Goal: Task Accomplishment & Management: Complete application form

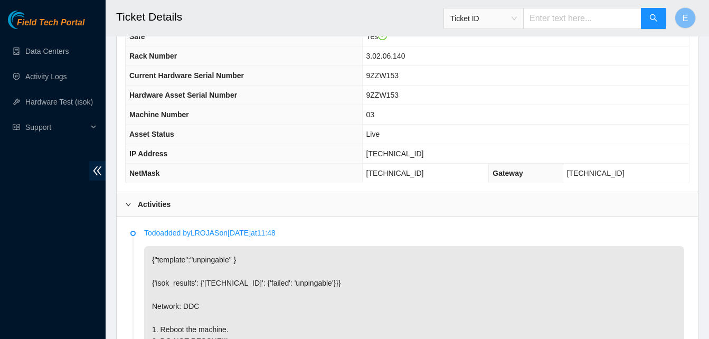
scroll to position [380, 0]
drag, startPoint x: 393, startPoint y: 154, endPoint x: 439, endPoint y: 154, distance: 45.9
click at [439, 154] on td "23.220.148.6" at bounding box center [525, 155] width 327 height 20
copy span "23.220.148.6"
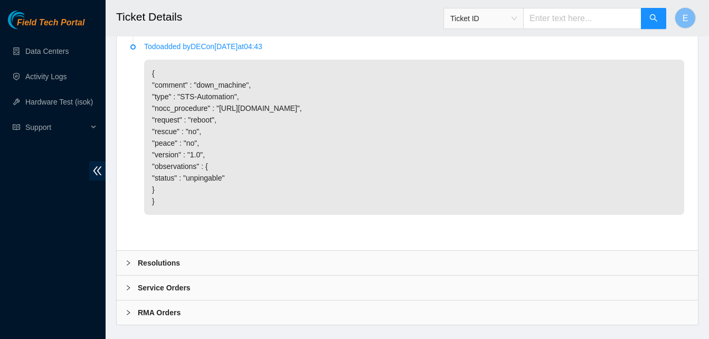
scroll to position [778, 0]
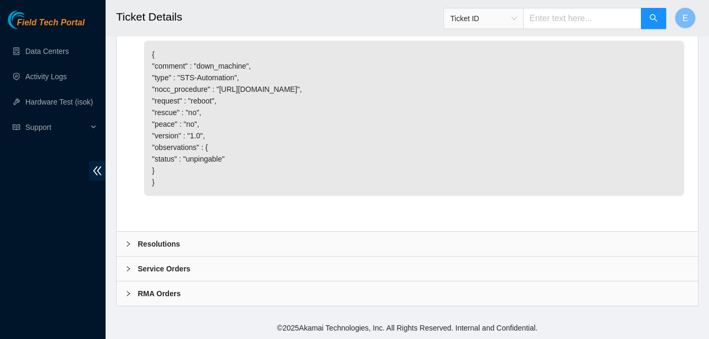
click at [162, 240] on b "Resolutions" at bounding box center [159, 244] width 42 height 12
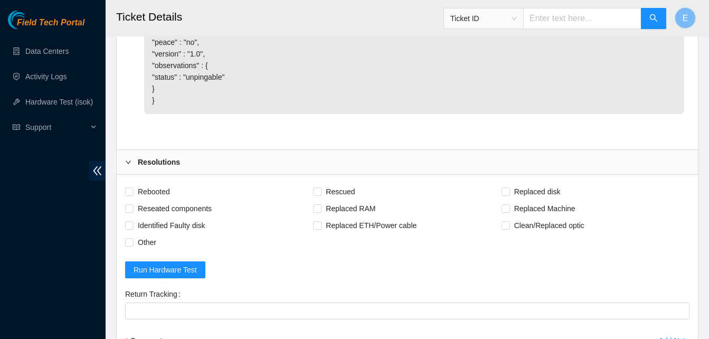
scroll to position [861, 0]
click at [131, 190] on input "Rebooted" at bounding box center [128, 190] width 7 height 7
checkbox input "true"
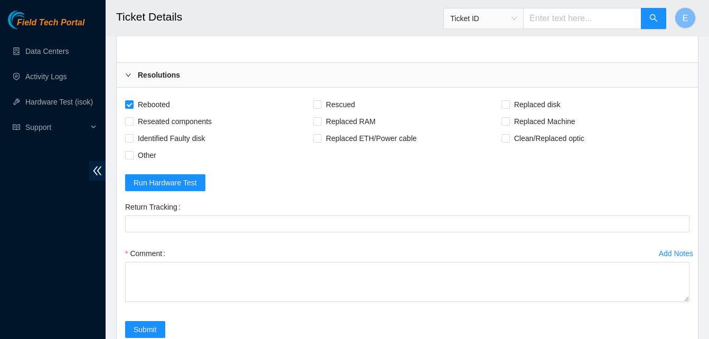
scroll to position [948, 0]
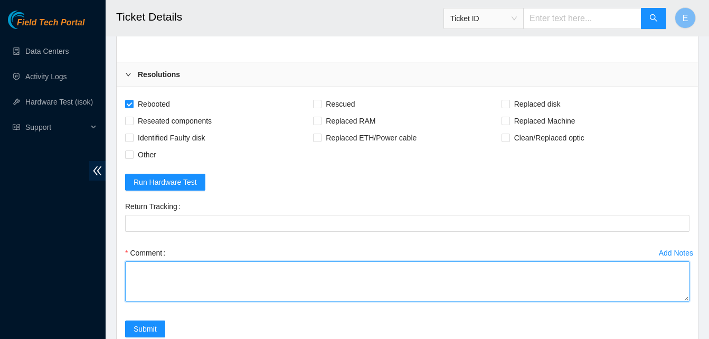
click at [157, 272] on textarea "Comment" at bounding box center [407, 281] width 564 height 40
paste textarea "331416 03-09-2025 02:06:15 23.220.148.6 COMPLETE Result Detail Message Ticket I…"
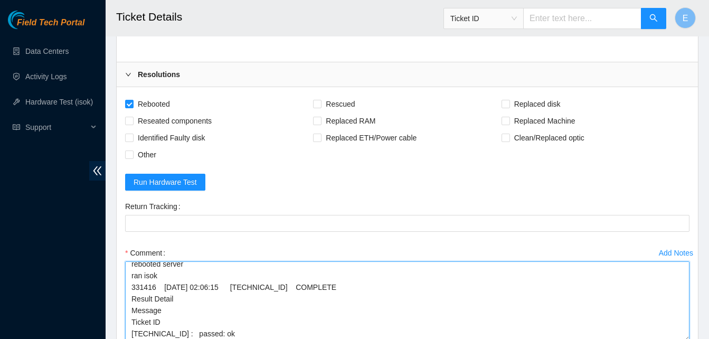
scroll to position [25, 0]
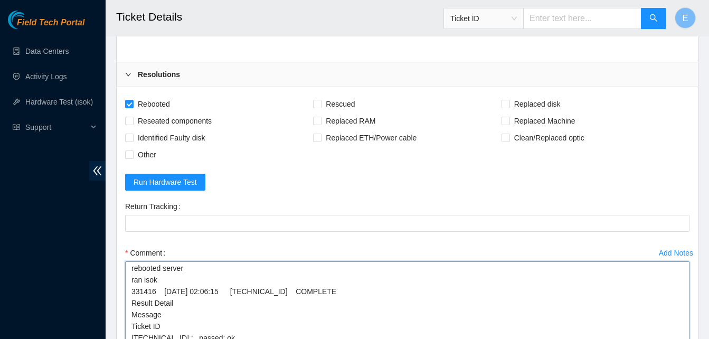
drag, startPoint x: 687, startPoint y: 299, endPoint x: 690, endPoint y: 344, distance: 45.0
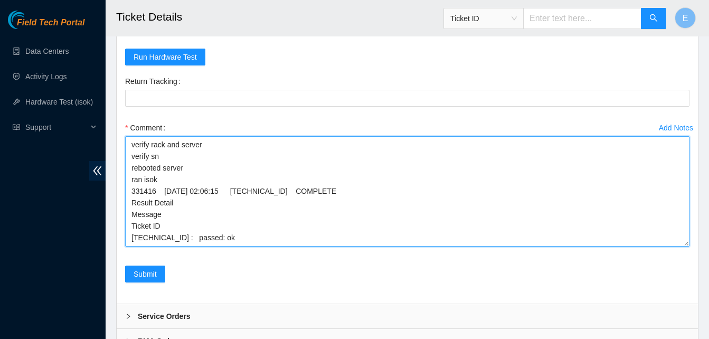
scroll to position [0, 0]
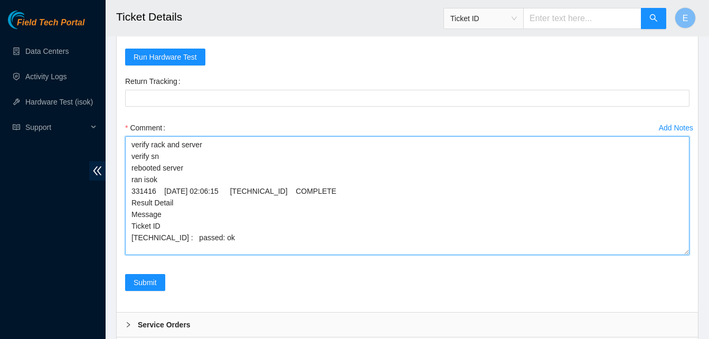
drag, startPoint x: 688, startPoint y: 217, endPoint x: 687, endPoint y: 251, distance: 33.8
click at [687, 251] on textarea "verify rack and server verify sn rebooted server ran isok 331416 03-09-2025 02:…" at bounding box center [407, 195] width 564 height 119
type textarea "verify rack and server verify sn rebooted server ran isok 331416 03-09-2025 02:…"
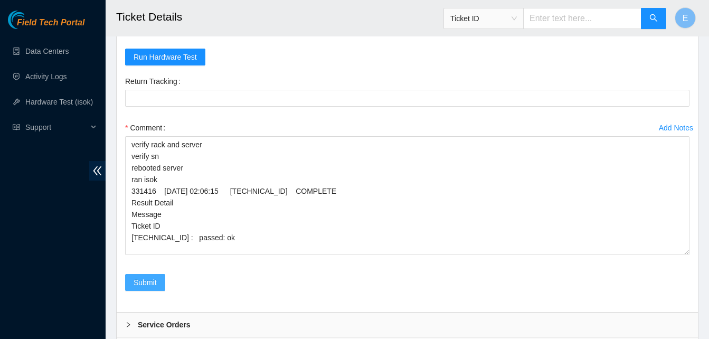
click at [148, 284] on span "Submit" at bounding box center [145, 283] width 23 height 12
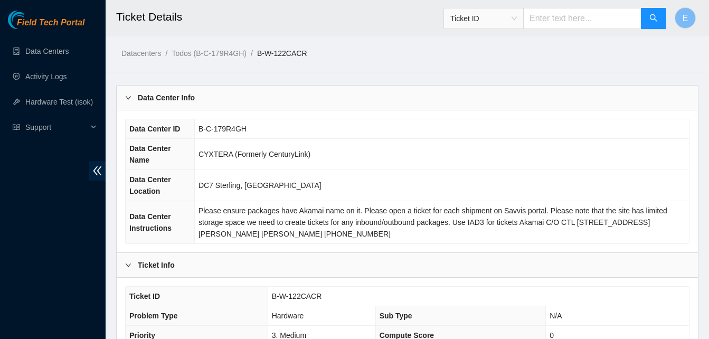
click at [148, 284] on div "Ticket ID B-W-122CACR Problem Type Hardware Sub Type N/A Priority 3. Medium Com…" at bounding box center [407, 326] width 581 height 96
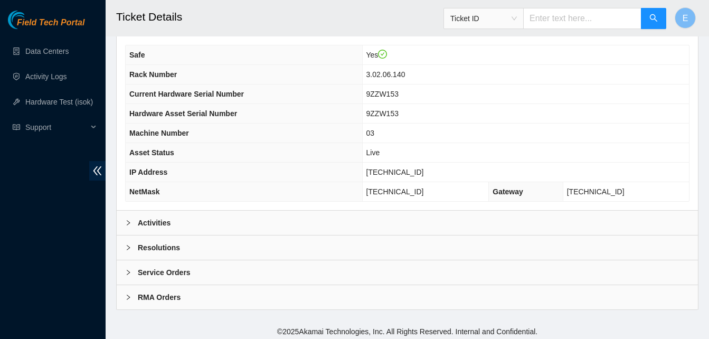
scroll to position [366, 0]
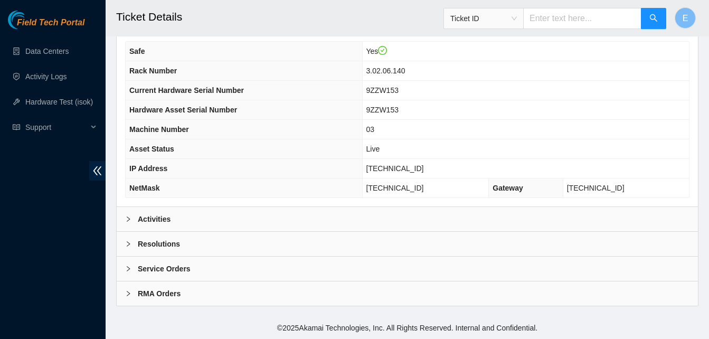
click at [157, 215] on b "Activities" at bounding box center [154, 219] width 33 height 12
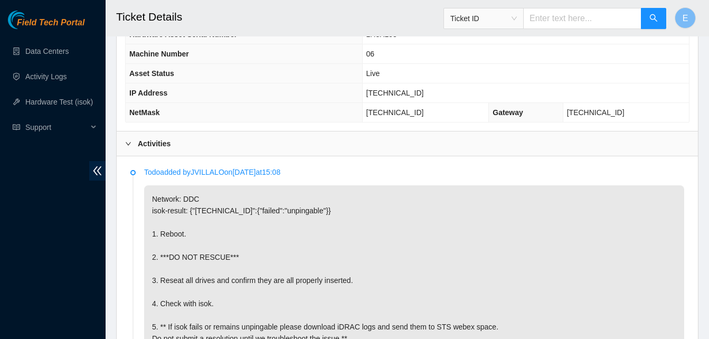
scroll to position [437, 0]
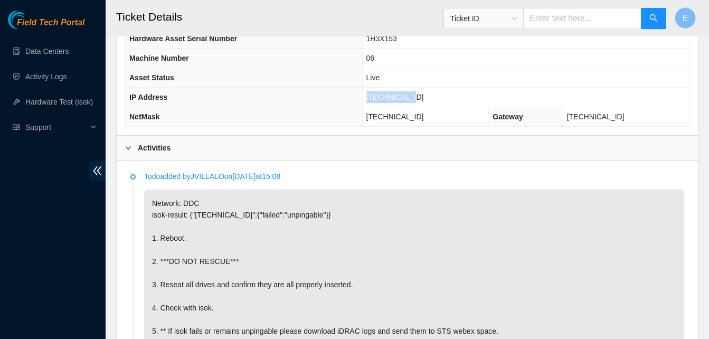
drag, startPoint x: 393, startPoint y: 97, endPoint x: 435, endPoint y: 99, distance: 41.8
click at [435, 99] on td "23.220.148.9" at bounding box center [525, 98] width 327 height 20
copy span "23.220.148.9"
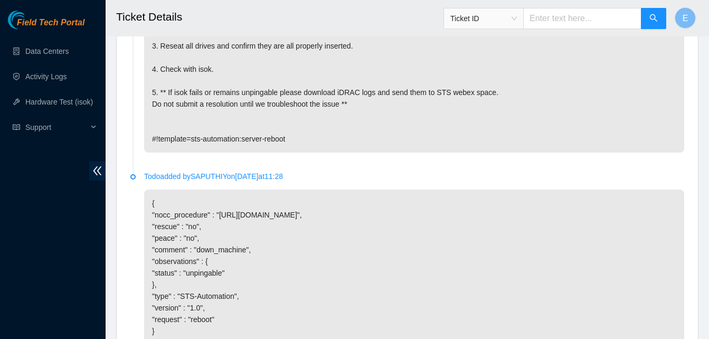
scroll to position [825, 0]
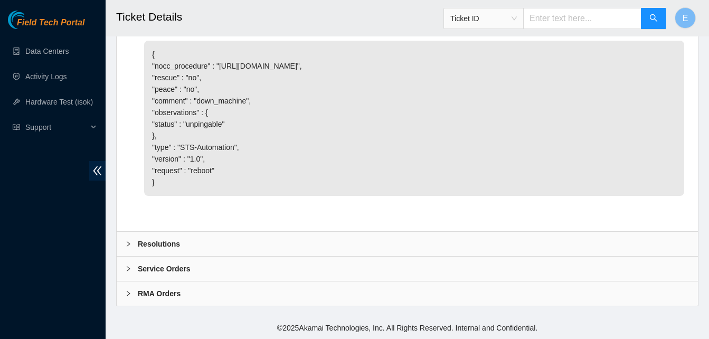
click at [159, 243] on b "Resolutions" at bounding box center [159, 244] width 42 height 12
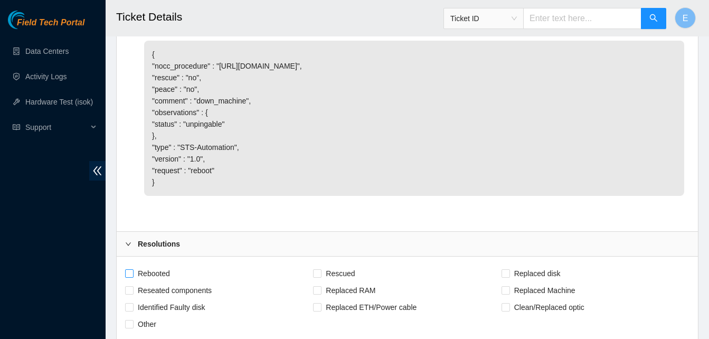
click at [129, 272] on input "Rebooted" at bounding box center [128, 272] width 7 height 7
checkbox input "true"
click at [130, 288] on input "Reseated components" at bounding box center [128, 289] width 7 height 7
checkbox input "true"
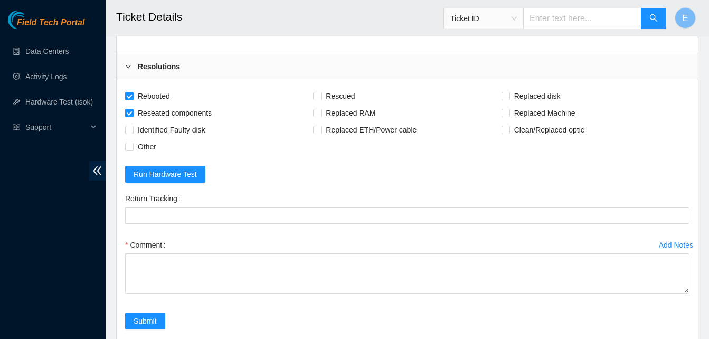
scroll to position [1003, 0]
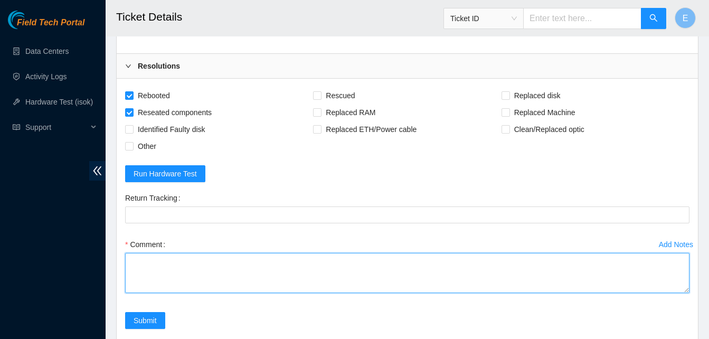
click at [137, 275] on textarea "Comment" at bounding box center [407, 273] width 564 height 40
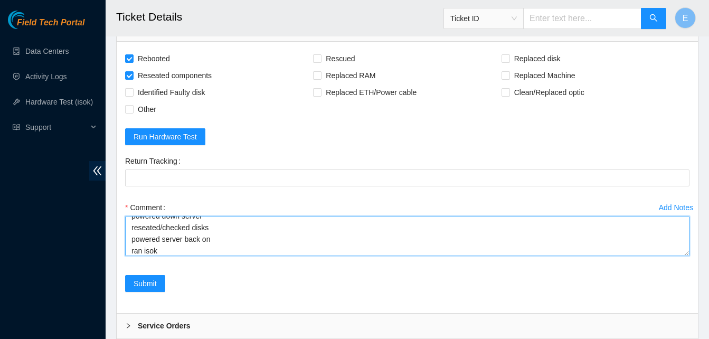
scroll to position [43, 0]
paste textarea "331429 03-09-2025 02:23:56 23.220.148.9 COMPLETE Result Detail Message Ticket I…"
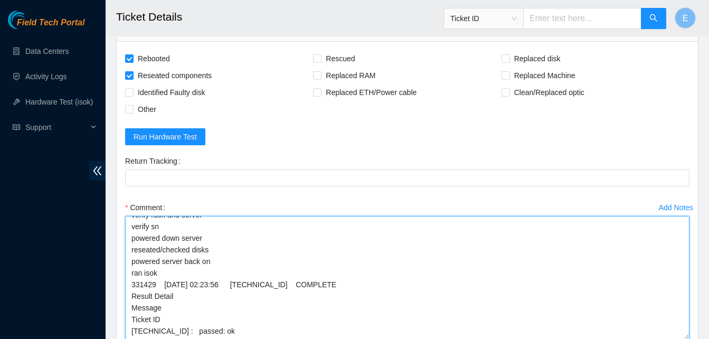
scroll to position [0, 0]
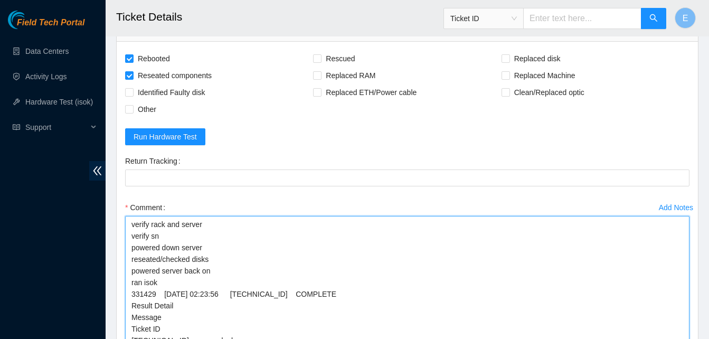
drag, startPoint x: 687, startPoint y: 253, endPoint x: 683, endPoint y: 346, distance: 93.6
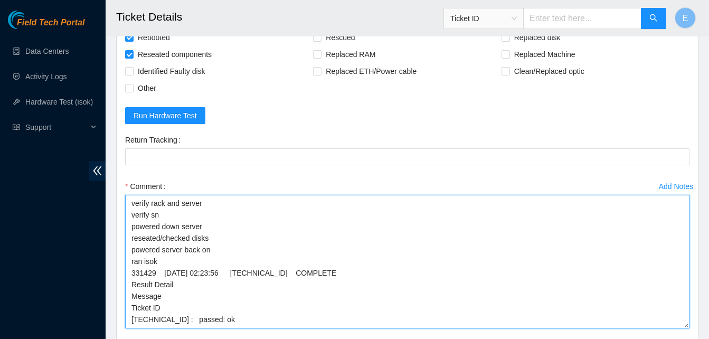
scroll to position [1110, 0]
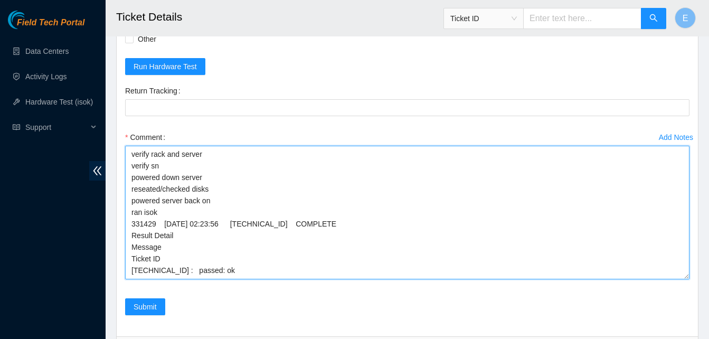
drag, startPoint x: 131, startPoint y: 152, endPoint x: 246, endPoint y: 276, distance: 169.3
click at [246, 276] on textarea "verify rack and server verify sn powered down server reseated/checked disks pow…" at bounding box center [407, 213] width 564 height 134
click at [249, 251] on textarea "verify rack and server verify sn powered down server reseated/checked disks pow…" at bounding box center [407, 213] width 564 height 134
type textarea "verify rack and server verify sn powered down server reseated/checked disks pow…"
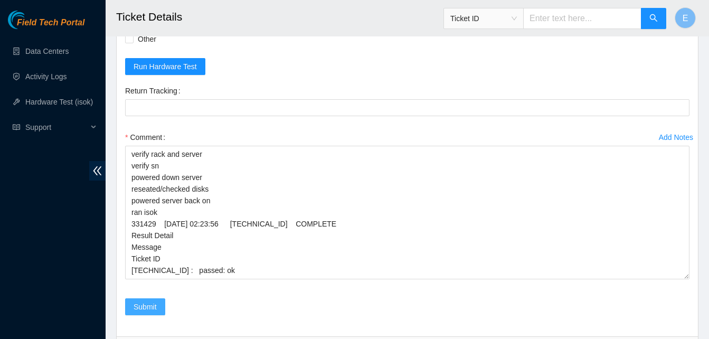
click at [153, 310] on span "Submit" at bounding box center [145, 307] width 23 height 12
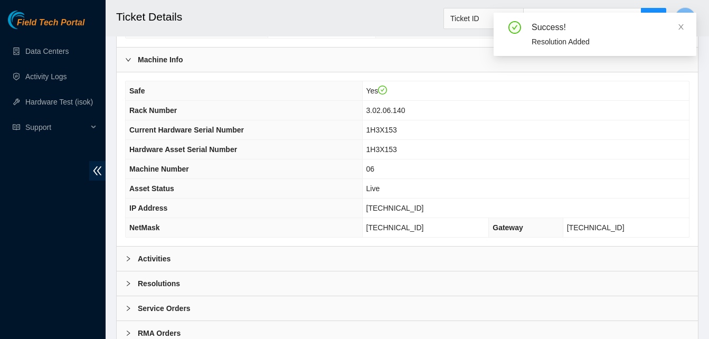
scroll to position [366, 0]
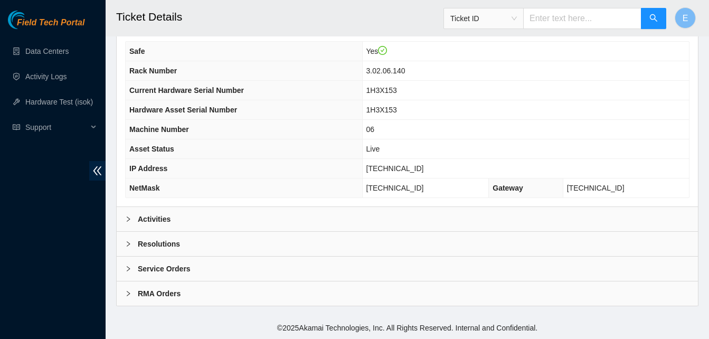
click at [150, 219] on b "Activities" at bounding box center [154, 219] width 33 height 12
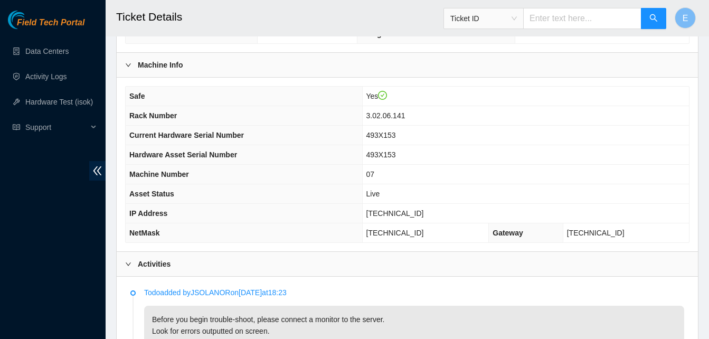
scroll to position [318, 0]
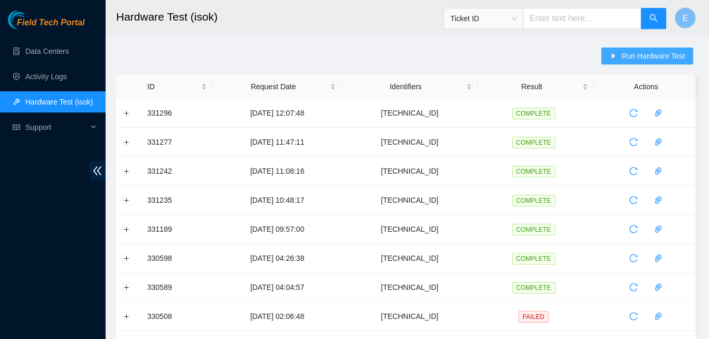
click at [627, 52] on span "Run Hardware Test" at bounding box center [653, 56] width 63 height 12
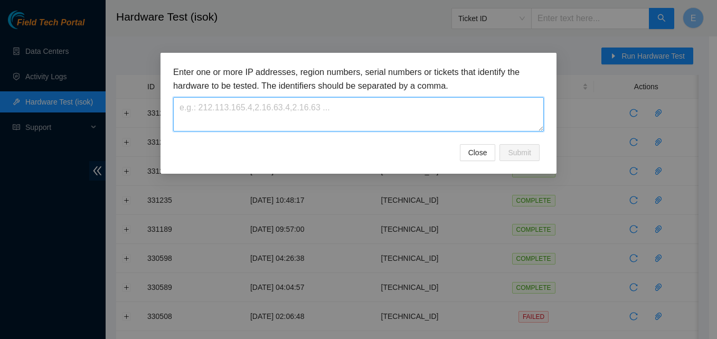
click at [256, 112] on textarea at bounding box center [358, 114] width 371 height 34
paste textarea "[TECHNICAL_ID]"
type textarea "[TECHNICAL_ID]"
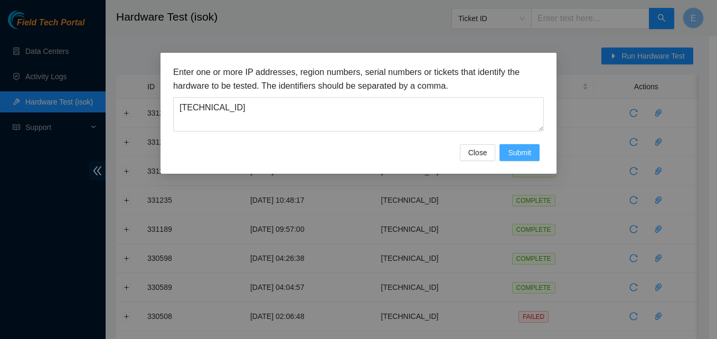
click at [518, 157] on span "Submit" at bounding box center [519, 153] width 23 height 12
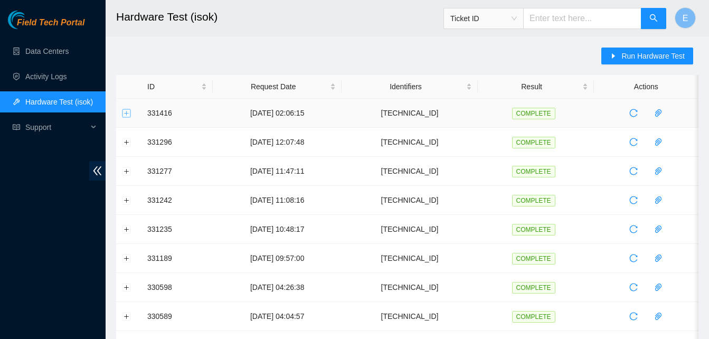
click at [127, 114] on button "Expand row" at bounding box center [127, 113] width 8 height 8
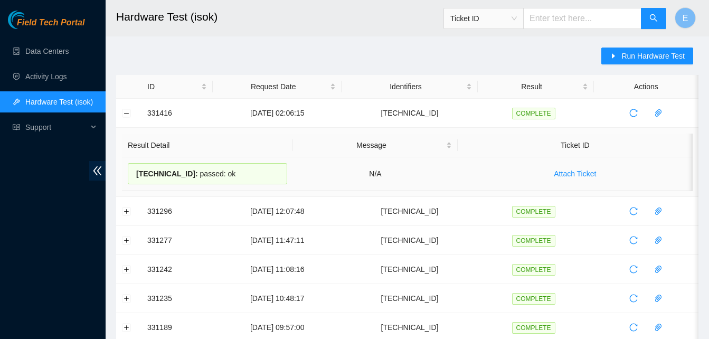
drag, startPoint x: 145, startPoint y: 113, endPoint x: 232, endPoint y: 182, distance: 111.3
copy tbody "331416 03-09-2025 02:06:15 23.220.148.6 COMPLETE Result Detail Message Ticket I…"
click at [127, 117] on button "Collapse row" at bounding box center [127, 113] width 8 height 8
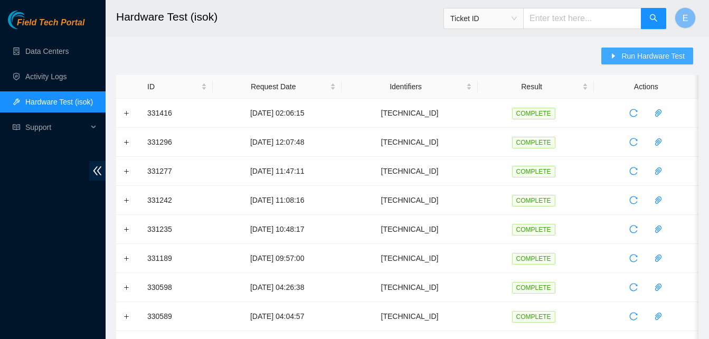
click at [641, 54] on span "Run Hardware Test" at bounding box center [653, 56] width 63 height 12
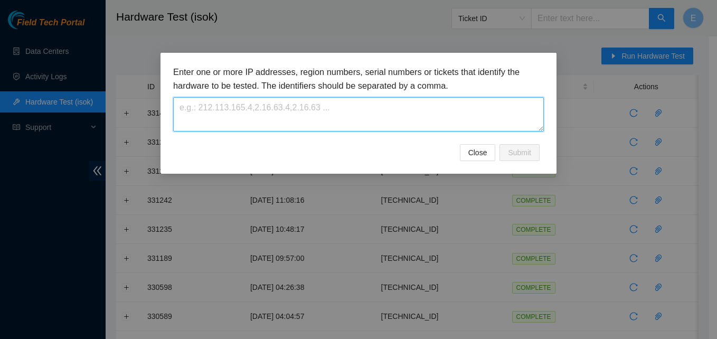
click at [287, 114] on textarea at bounding box center [358, 114] width 371 height 34
paste textarea "[TECHNICAL_ID]"
type textarea "[TECHNICAL_ID]"
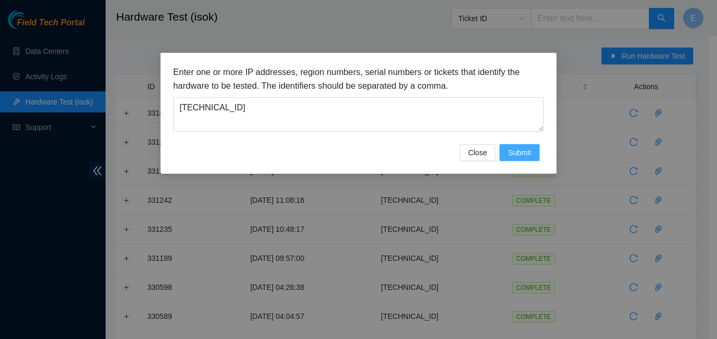
click at [529, 151] on span "Submit" at bounding box center [519, 153] width 23 height 12
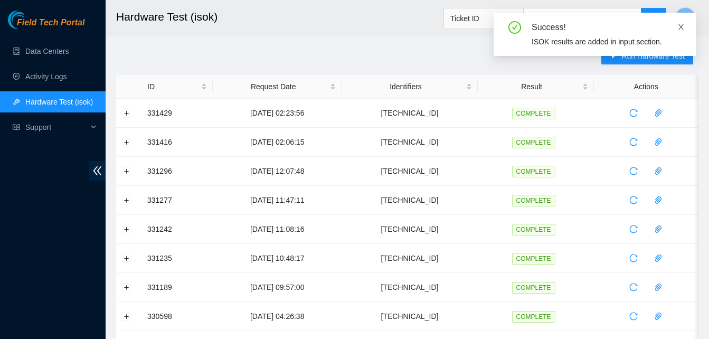
click at [683, 27] on icon "close" at bounding box center [680, 26] width 7 height 7
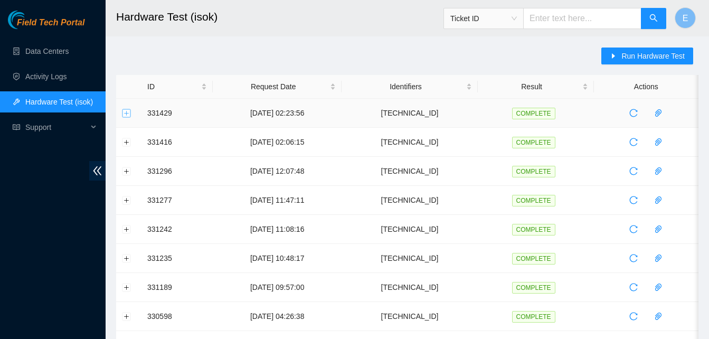
click at [128, 115] on button "Expand row" at bounding box center [127, 113] width 8 height 8
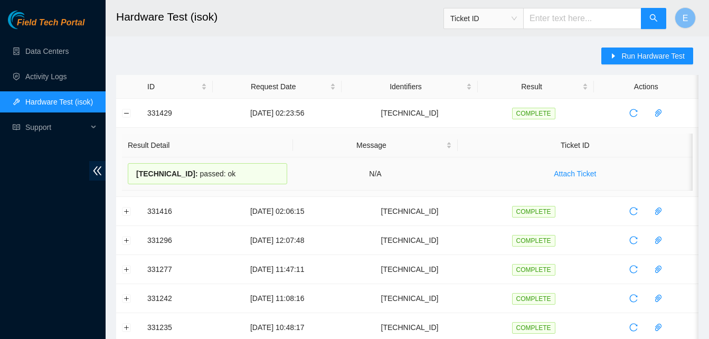
drag, startPoint x: 146, startPoint y: 107, endPoint x: 227, endPoint y: 170, distance: 101.9
copy tbody "331429 03-09-2025 02:23:56 23.220.148.9 COMPLETE Result Detail Message Ticket I…"
click at [127, 114] on button "Collapse row" at bounding box center [127, 113] width 8 height 8
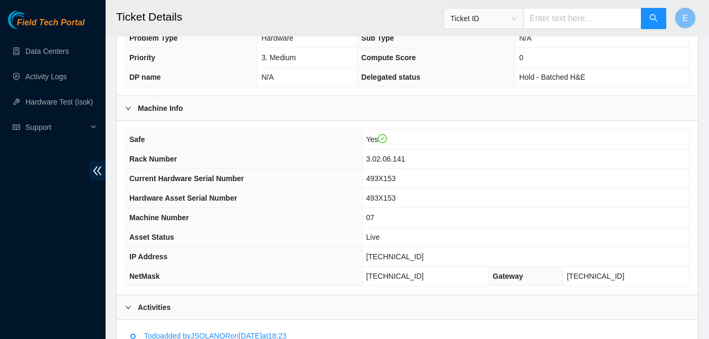
scroll to position [277, 0]
click at [270, 71] on td "N/A" at bounding box center [308, 78] width 100 height 20
drag, startPoint x: 394, startPoint y: 255, endPoint x: 438, endPoint y: 258, distance: 43.9
click at [424, 258] on span "23.220.148.29" at bounding box center [395, 257] width 58 height 8
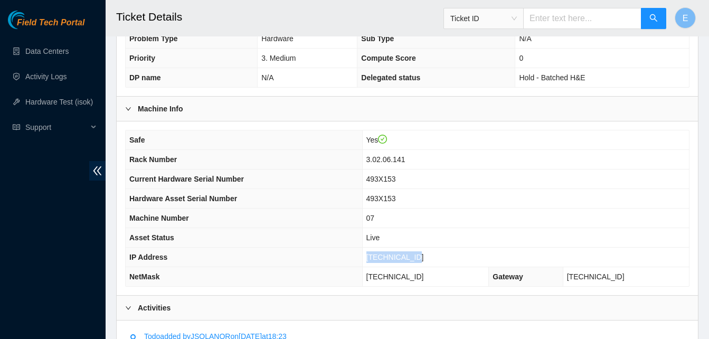
copy span "23.220.148.29"
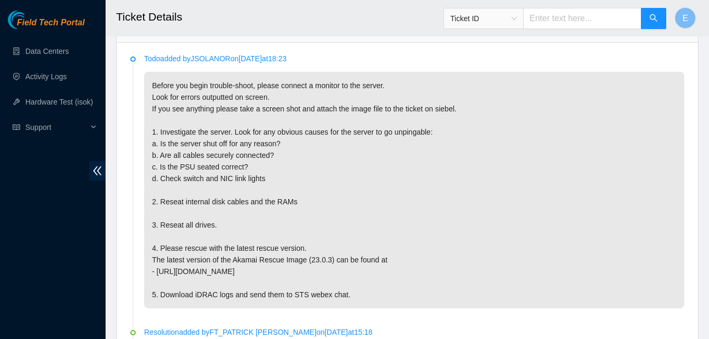
scroll to position [555, 0]
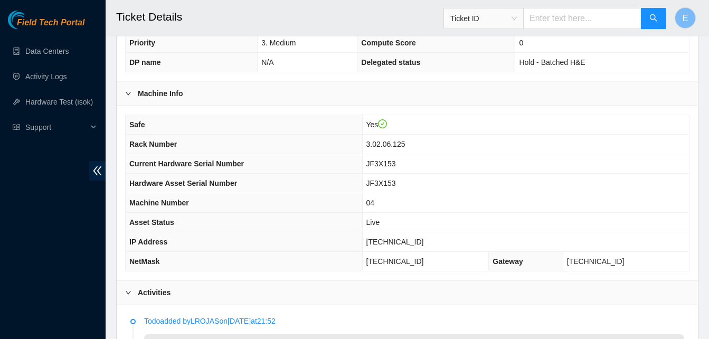
scroll to position [284, 0]
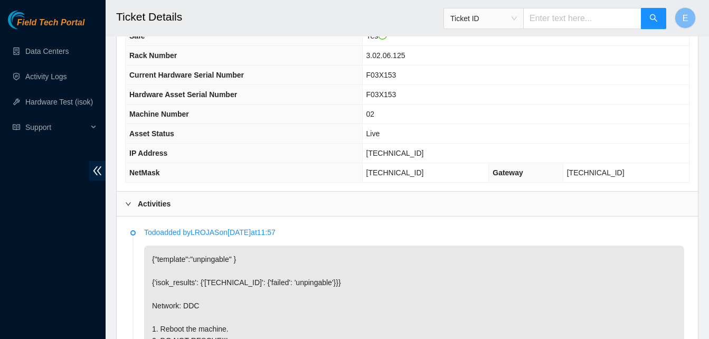
scroll to position [351, 0]
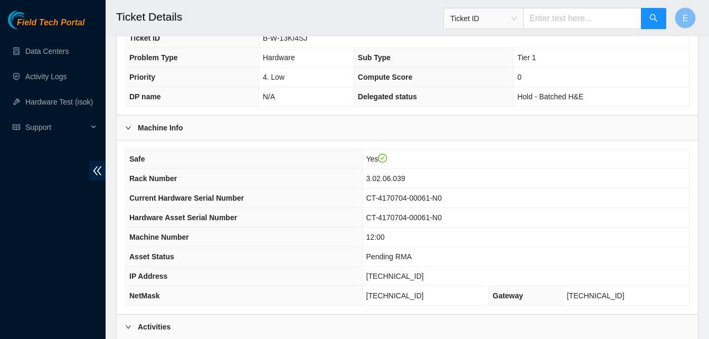
scroll to position [258, 0]
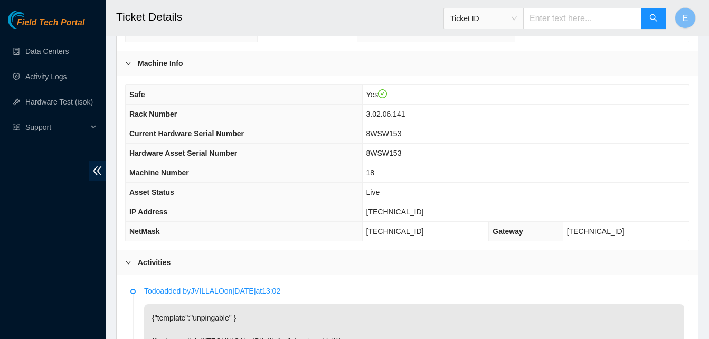
scroll to position [322, 0]
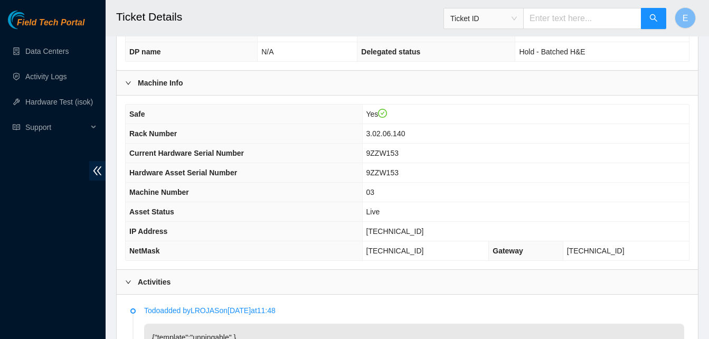
scroll to position [303, 0]
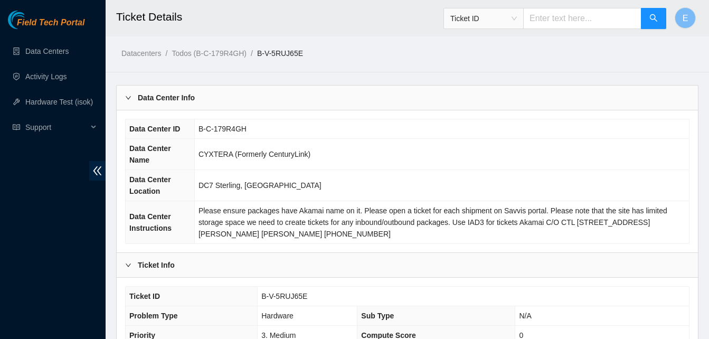
scroll to position [218, 0]
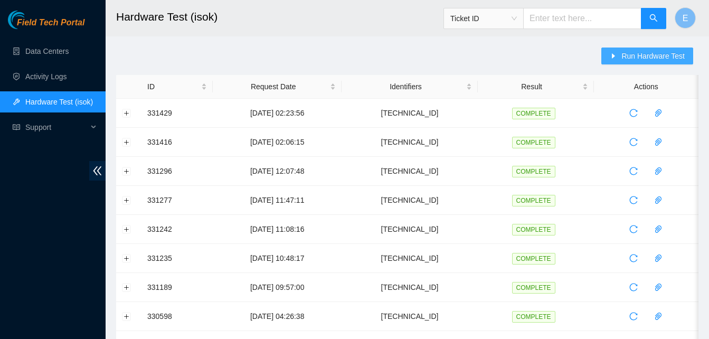
click at [626, 52] on span "Run Hardware Test" at bounding box center [653, 56] width 63 height 12
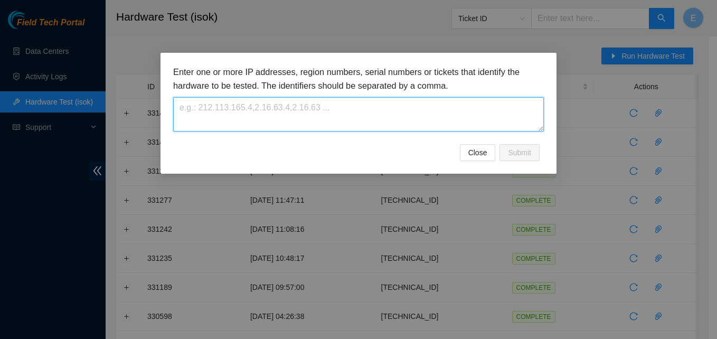
click at [248, 121] on textarea at bounding box center [358, 114] width 371 height 34
paste textarea "23.220.148.29"
type textarea "23.220.148.29"
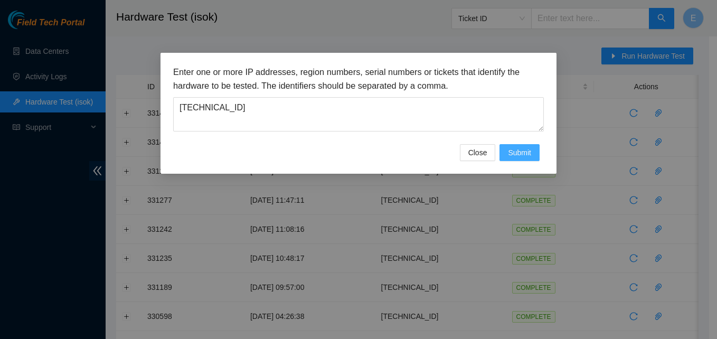
click at [528, 152] on span "Submit" at bounding box center [519, 153] width 23 height 12
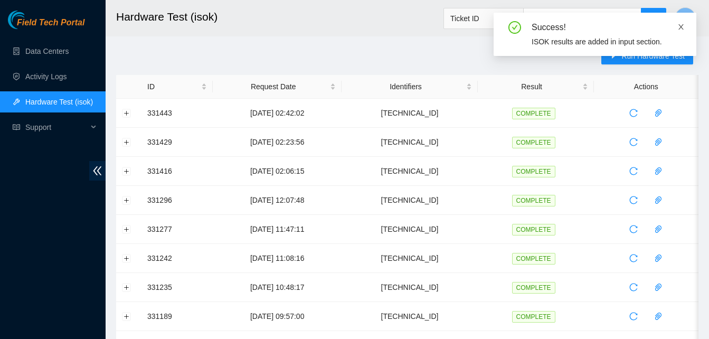
click at [684, 24] on icon "close" at bounding box center [680, 26] width 7 height 7
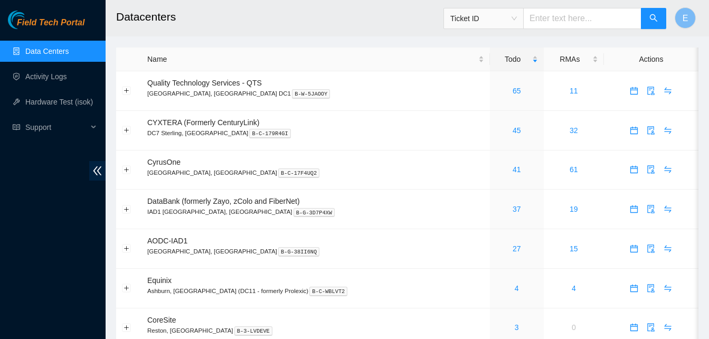
click at [523, 20] on div "Ticket ID" at bounding box center [483, 18] width 79 height 17
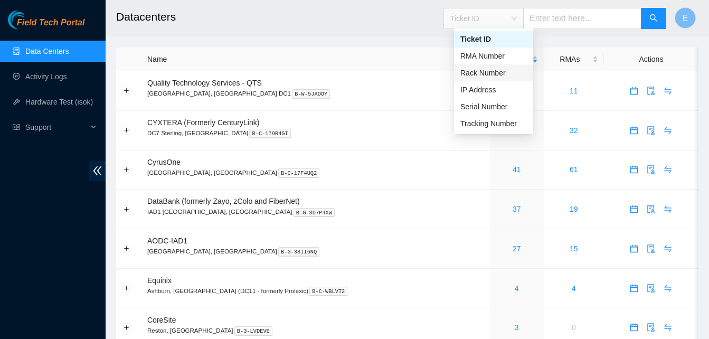
click at [491, 71] on div "Rack Number" at bounding box center [493, 73] width 67 height 12
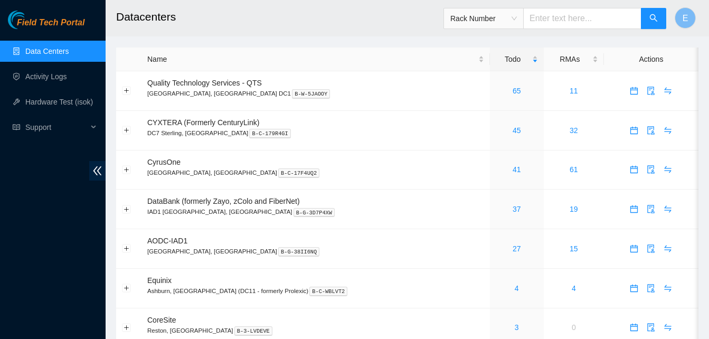
click at [562, 14] on input "text" at bounding box center [582, 18] width 118 height 21
click at [513, 128] on link "45" at bounding box center [517, 130] width 8 height 8
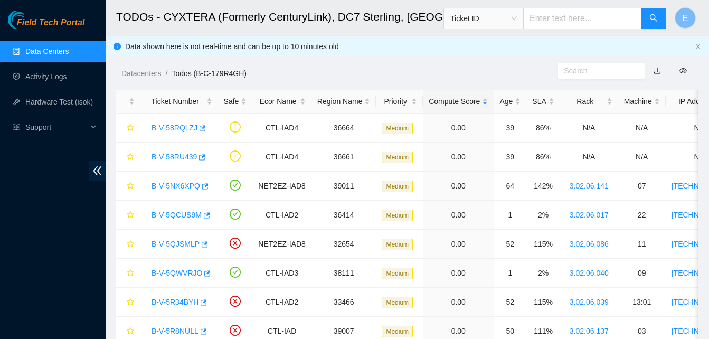
click at [517, 18] on span "Ticket ID" at bounding box center [483, 19] width 67 height 16
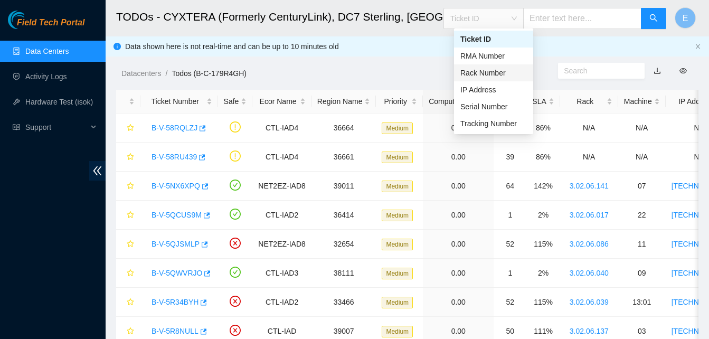
click at [494, 73] on div "Rack Number" at bounding box center [493, 73] width 67 height 12
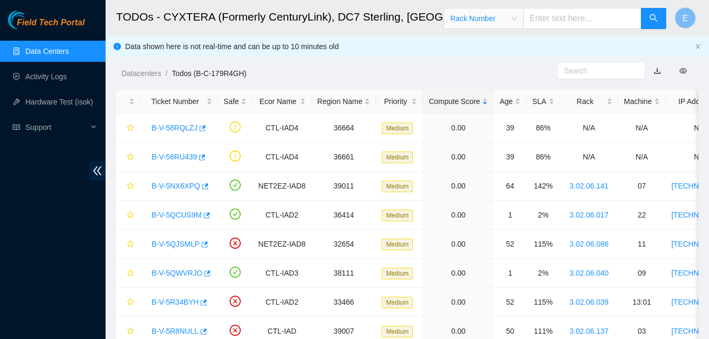
click at [560, 21] on input "text" at bounding box center [582, 18] width 118 height 21
type input "3.02.06.141"
click at [653, 14] on icon "search" at bounding box center [653, 18] width 8 height 8
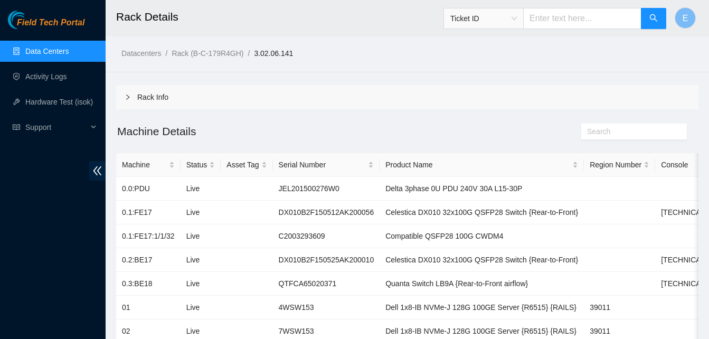
click at [517, 17] on span "Ticket ID" at bounding box center [483, 19] width 67 height 16
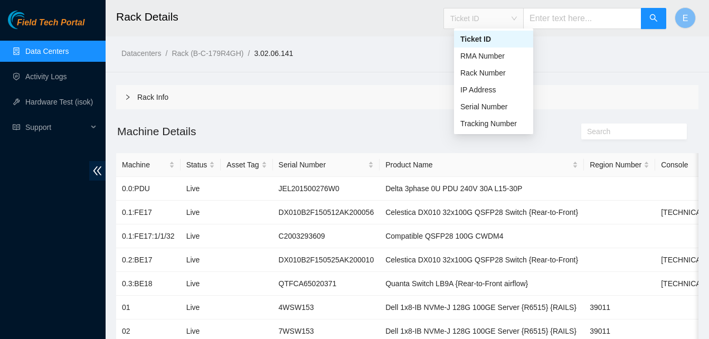
click at [490, 39] on div "Ticket ID" at bounding box center [493, 39] width 67 height 12
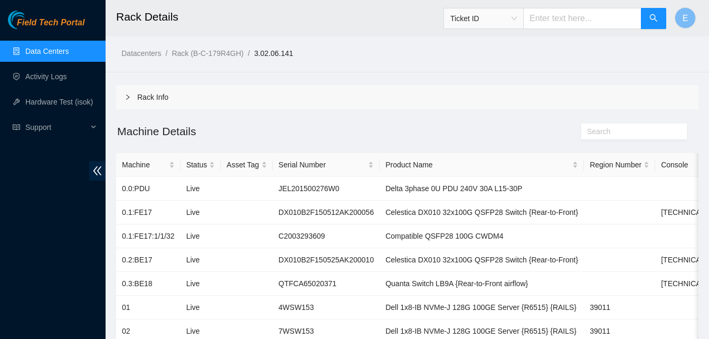
click at [69, 50] on link "Data Centers" at bounding box center [46, 51] width 43 height 8
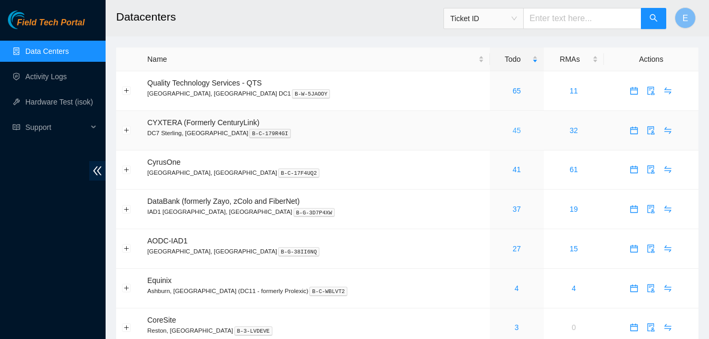
click at [513, 129] on link "45" at bounding box center [517, 130] width 8 height 8
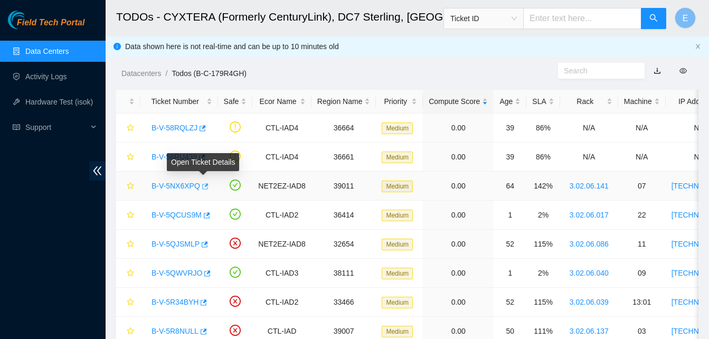
click at [201, 188] on icon "button" at bounding box center [204, 186] width 7 height 7
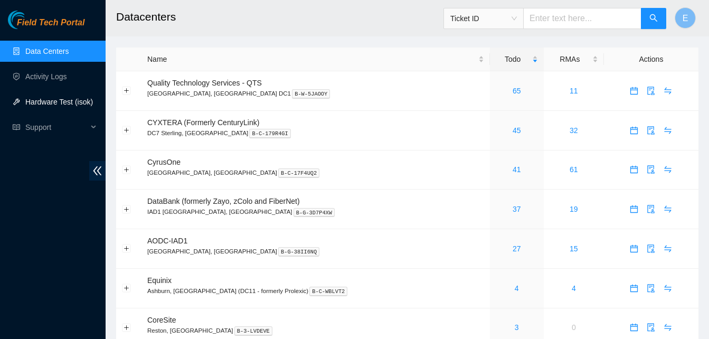
click at [59, 100] on link "Hardware Test (isok)" at bounding box center [59, 102] width 68 height 8
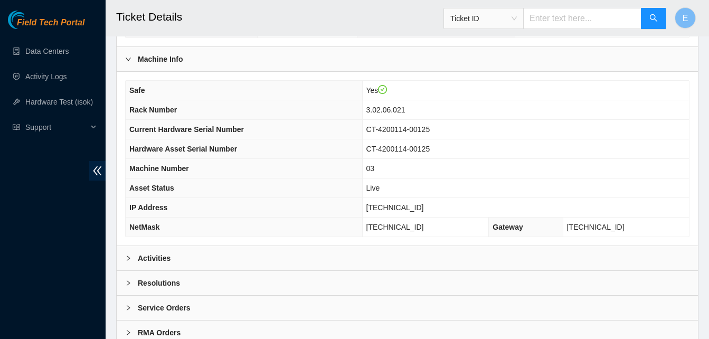
scroll to position [366, 0]
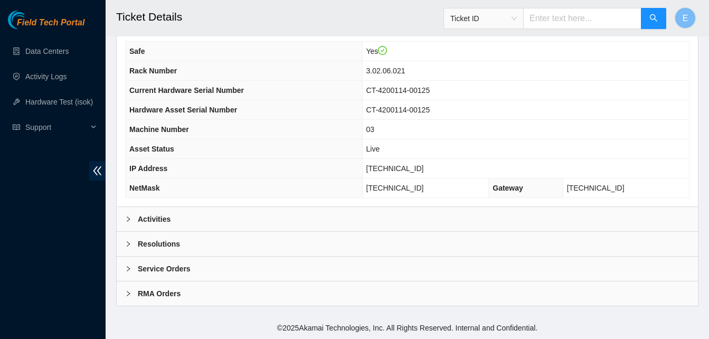
click at [158, 214] on b "Activities" at bounding box center [154, 219] width 33 height 12
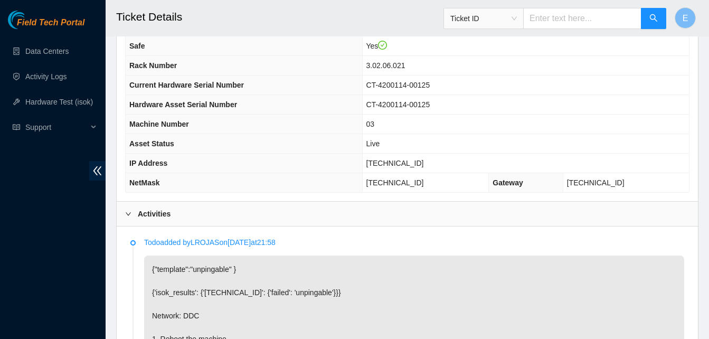
scroll to position [371, 0]
click at [230, 225] on div "Activities" at bounding box center [407, 214] width 581 height 24
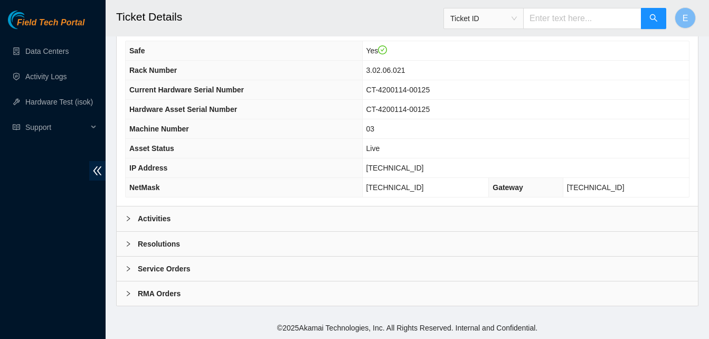
scroll to position [366, 0]
click at [145, 220] on b "Activities" at bounding box center [154, 219] width 33 height 12
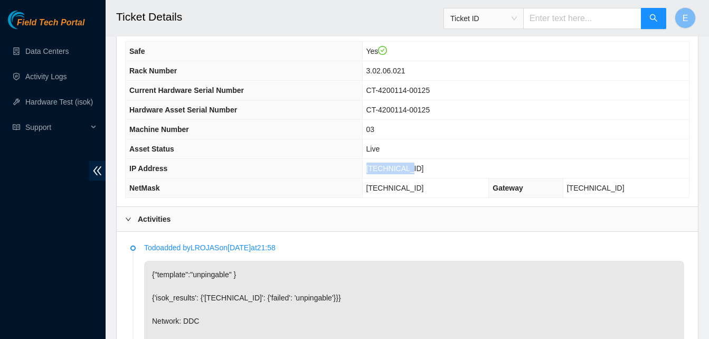
drag, startPoint x: 402, startPoint y: 169, endPoint x: 439, endPoint y: 173, distance: 37.1
click at [439, 173] on td "23.59.22.80" at bounding box center [525, 169] width 327 height 20
copy span "23.59.22.80"
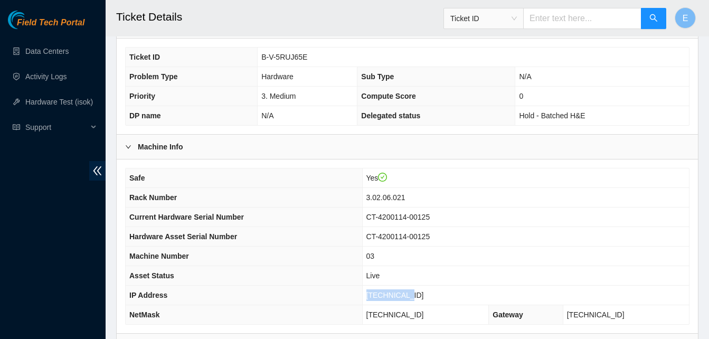
scroll to position [240, 0]
click at [350, 288] on th "IP Address" at bounding box center [244, 295] width 237 height 20
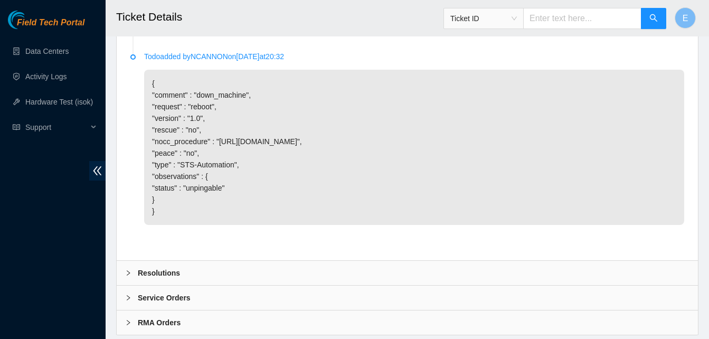
scroll to position [755, 0]
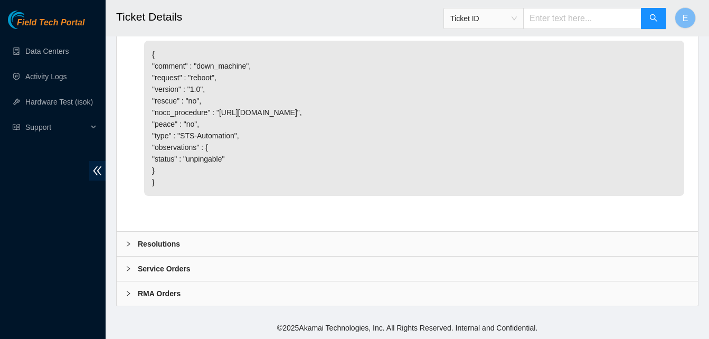
click at [163, 245] on b "Resolutions" at bounding box center [159, 244] width 42 height 12
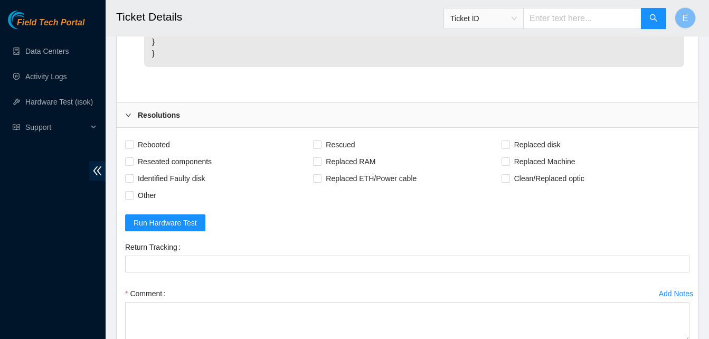
scroll to position [873, 0]
click at [128, 147] on input "Rebooted" at bounding box center [128, 143] width 7 height 7
checkbox input "true"
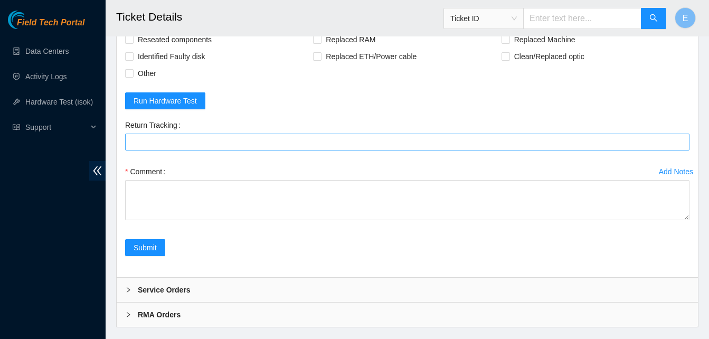
scroll to position [1027, 0]
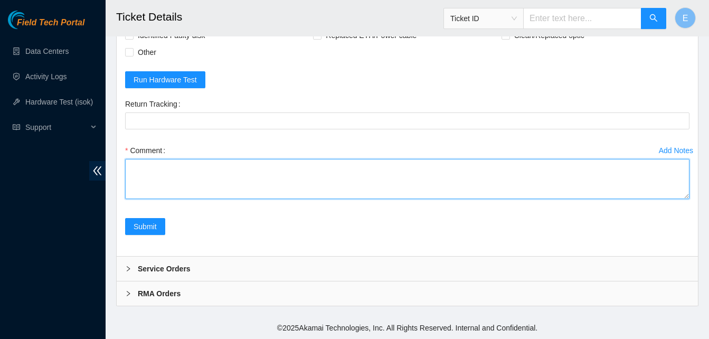
click at [147, 178] on textarea "Comment" at bounding box center [407, 179] width 564 height 40
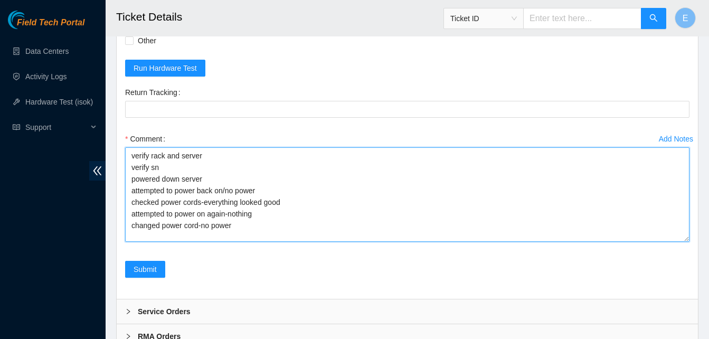
scroll to position [0, 0]
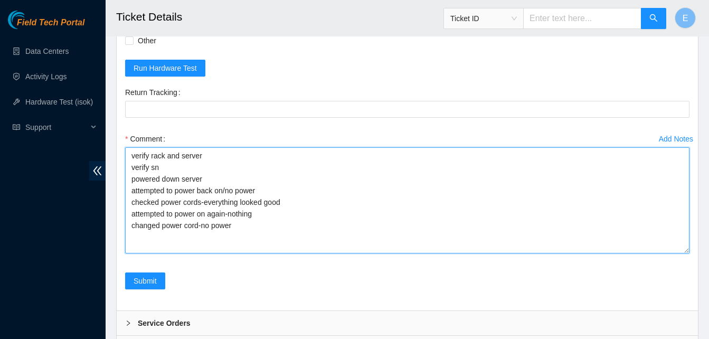
drag, startPoint x: 688, startPoint y: 197, endPoint x: 692, endPoint y: 263, distance: 66.2
click at [692, 263] on div "Add Notes Comment verify rack and server verify sn powered down server attempte…" at bounding box center [407, 201] width 573 height 142
type textarea "verify rack and server verify sn powered down server attempted to power back on…"
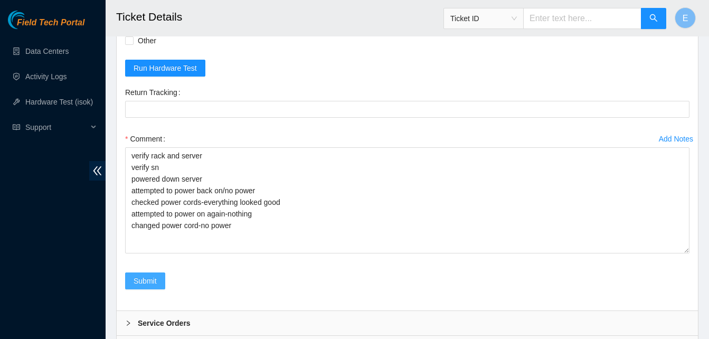
click at [156, 287] on span "Submit" at bounding box center [145, 281] width 23 height 12
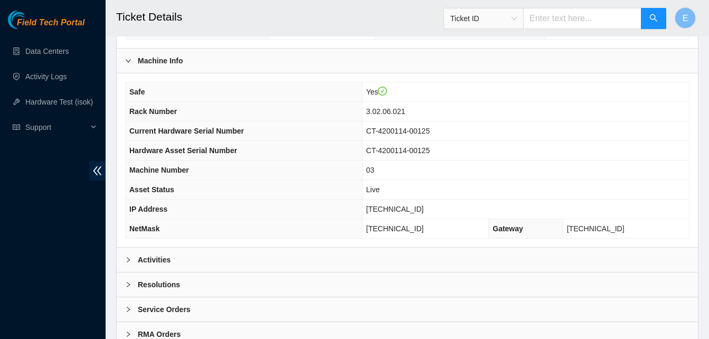
scroll to position [366, 0]
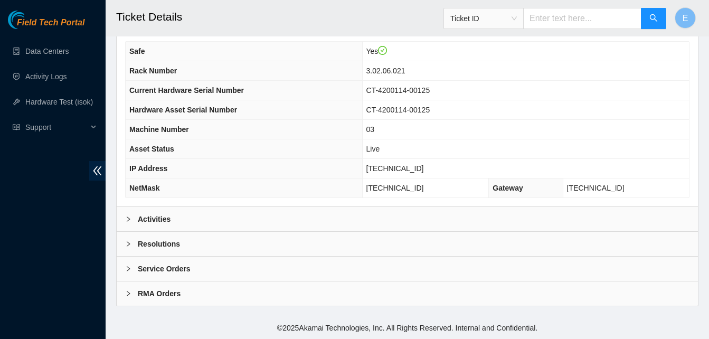
click at [153, 221] on b "Activities" at bounding box center [154, 219] width 33 height 12
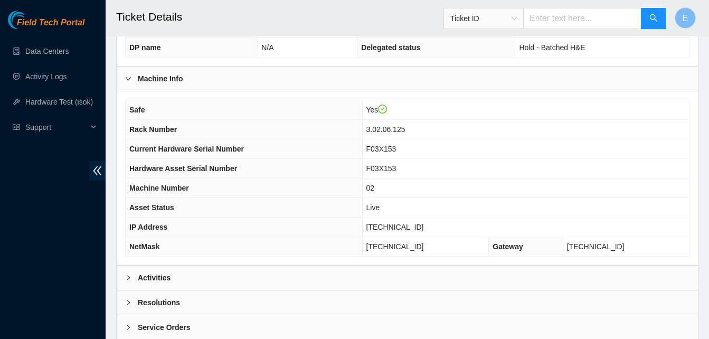
scroll to position [366, 0]
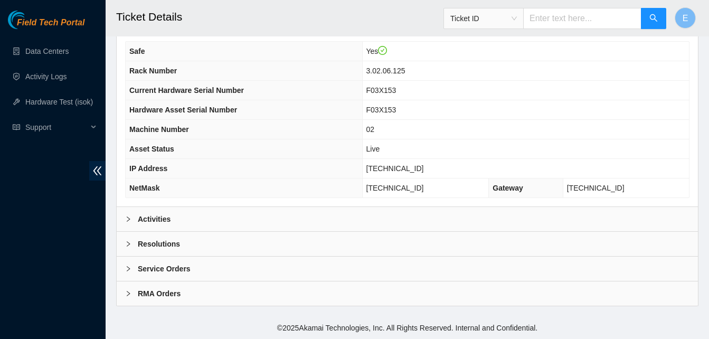
click at [146, 216] on b "Activities" at bounding box center [154, 219] width 33 height 12
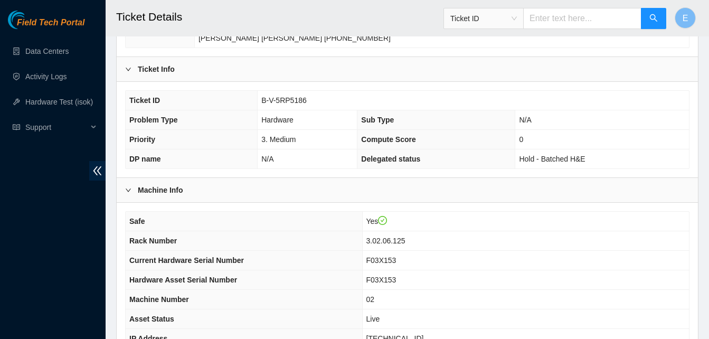
scroll to position [193, 0]
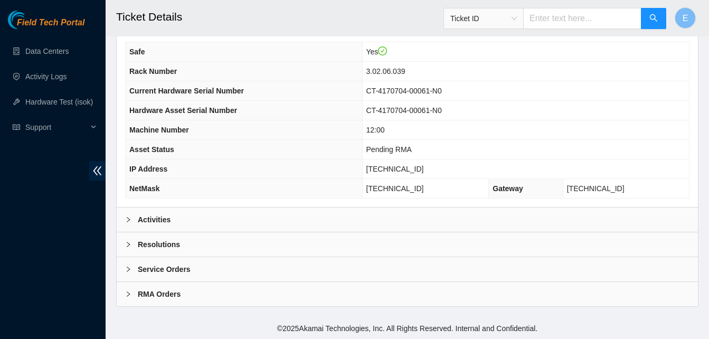
scroll to position [366, 0]
click at [162, 219] on b "Activities" at bounding box center [154, 219] width 33 height 12
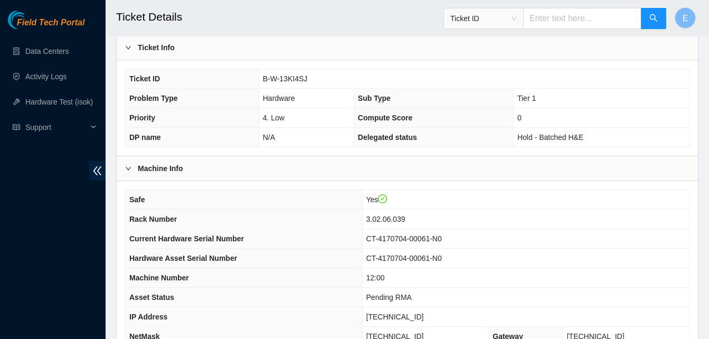
scroll to position [219, 0]
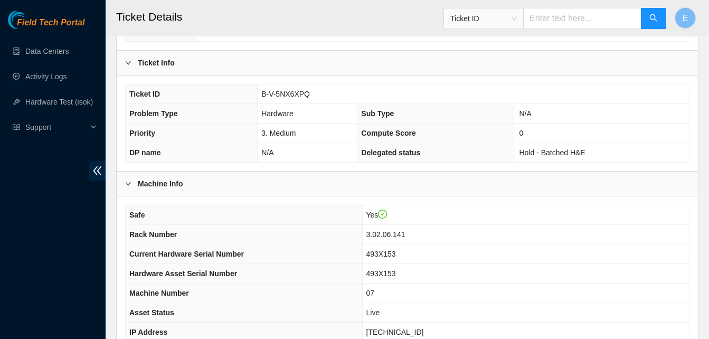
scroll to position [366, 0]
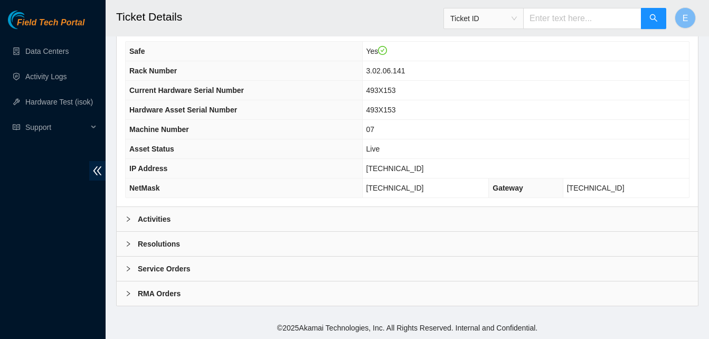
click at [164, 219] on b "Activities" at bounding box center [154, 219] width 33 height 12
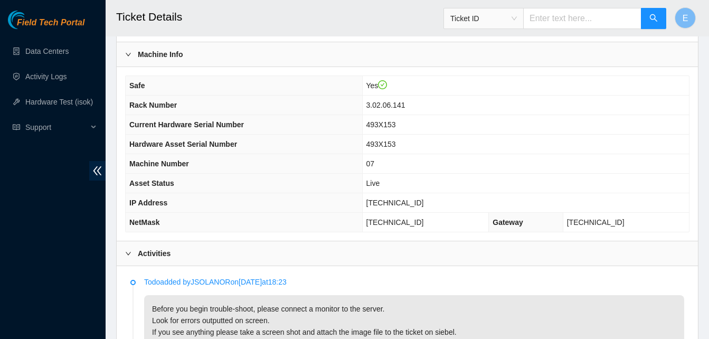
scroll to position [331, 0]
drag, startPoint x: 392, startPoint y: 204, endPoint x: 437, endPoint y: 208, distance: 45.6
click at [437, 208] on td "[TECHNICAL_ID]" at bounding box center [525, 204] width 327 height 20
copy span "[TECHNICAL_ID]"
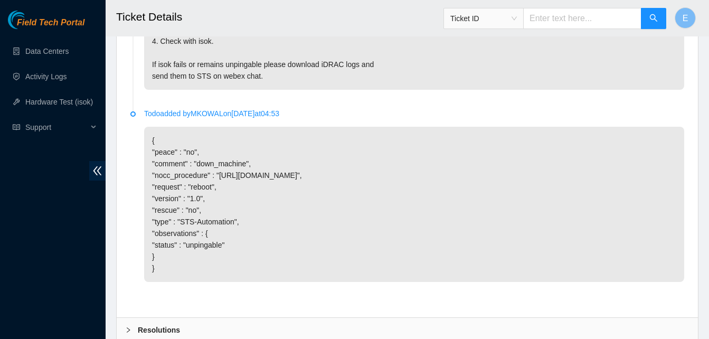
scroll to position [1395, 0]
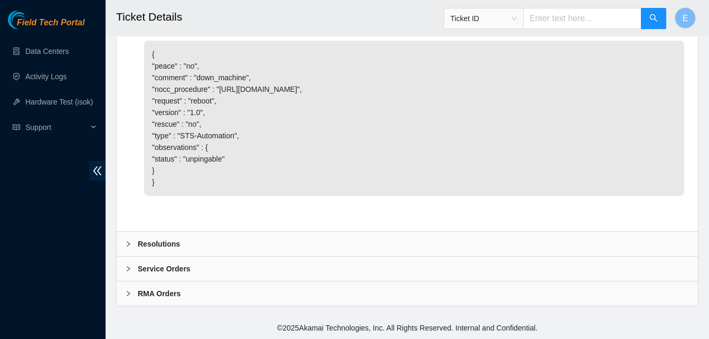
click at [165, 244] on b "Resolutions" at bounding box center [159, 244] width 42 height 12
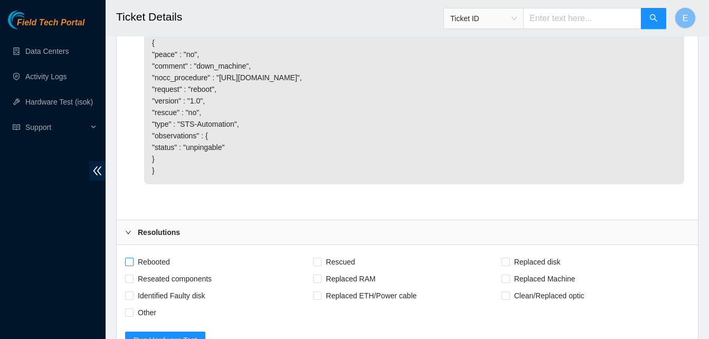
click at [129, 265] on input "Rebooted" at bounding box center [128, 261] width 7 height 7
checkbox input "true"
click at [317, 265] on input "Rescued" at bounding box center [316, 261] width 7 height 7
checkbox input "true"
click at [131, 282] on input "Reseated components" at bounding box center [128, 278] width 7 height 7
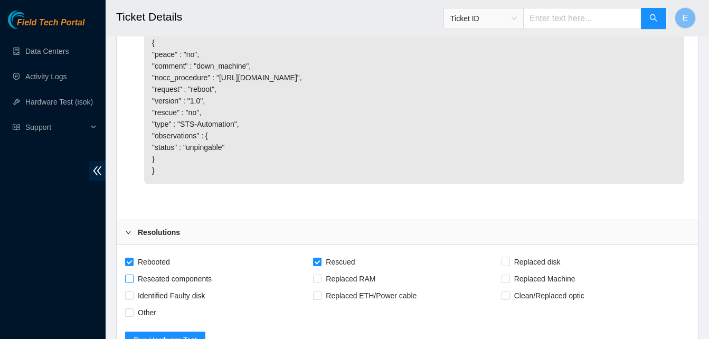
checkbox input "true"
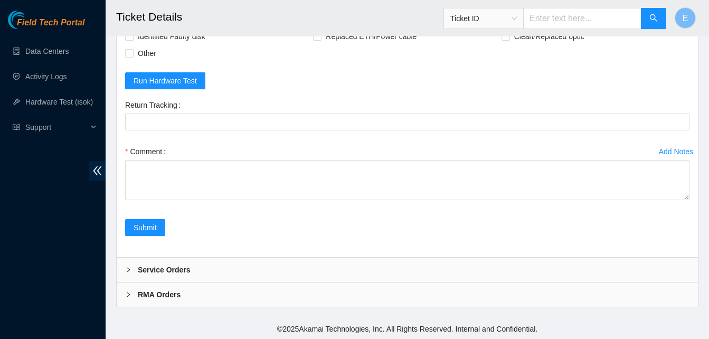
scroll to position [1660, 0]
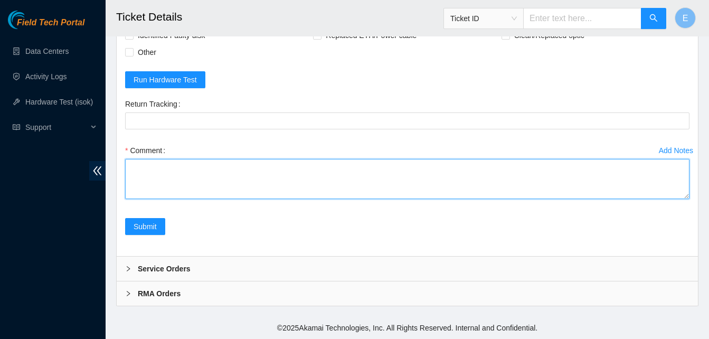
click at [145, 186] on textarea "Comment" at bounding box center [407, 179] width 564 height 40
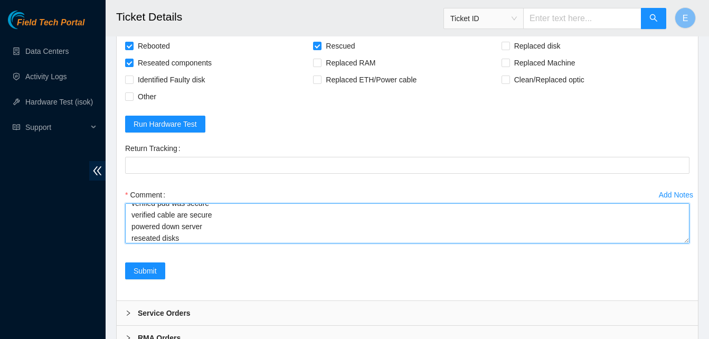
scroll to position [1612, 0]
click at [127, 243] on textarea "verify rack and server verify sn verified pdu was secure verified cable are sec…" at bounding box center [407, 223] width 564 height 40
click at [126, 237] on textarea "verify rack and server verify sn verified pdu was secure verified cable are sec…" at bounding box center [407, 223] width 564 height 40
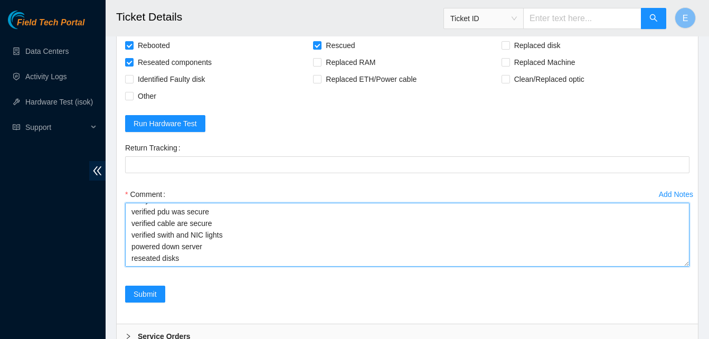
scroll to position [0, 0]
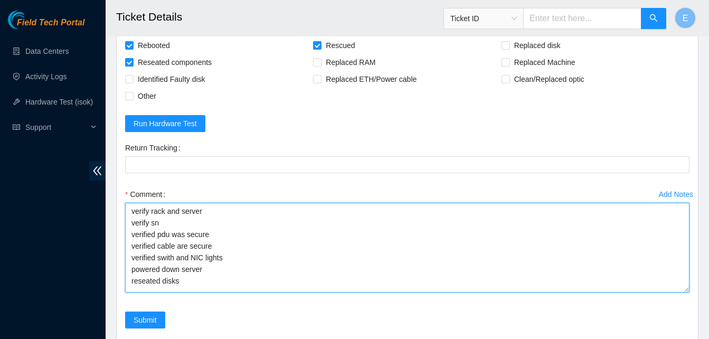
drag, startPoint x: 684, startPoint y: 252, endPoint x: 686, endPoint y: 302, distance: 49.7
click at [686, 293] on textarea "verify rack and server verify sn verified pdu was secure verified cable are sec…" at bounding box center [407, 248] width 564 height 90
click at [184, 291] on textarea "verify rack and server verify sn verified pdu was secure verified cable are sec…" at bounding box center [407, 248] width 564 height 90
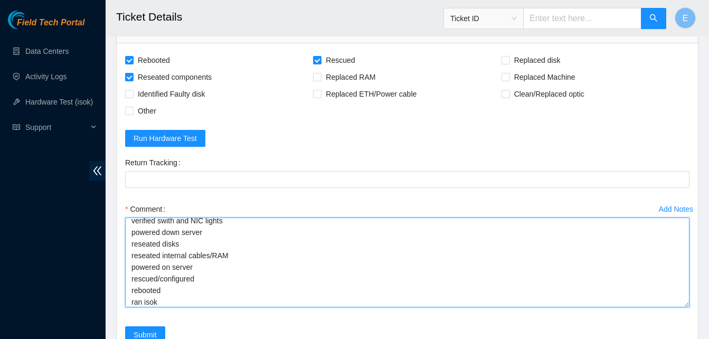
scroll to position [63, 0]
paste textarea "331497 03-09-2025 03:35:27 23.220.148.29 COMPLETE Result Detail Message Ticket …"
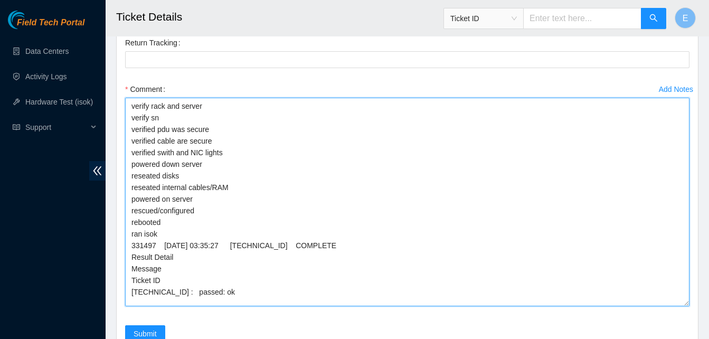
scroll to position [0, 0]
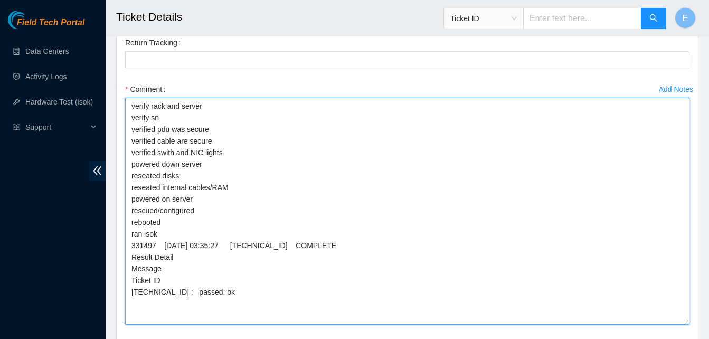
drag, startPoint x: 685, startPoint y: 195, endPoint x: 686, endPoint y: 343, distance: 147.3
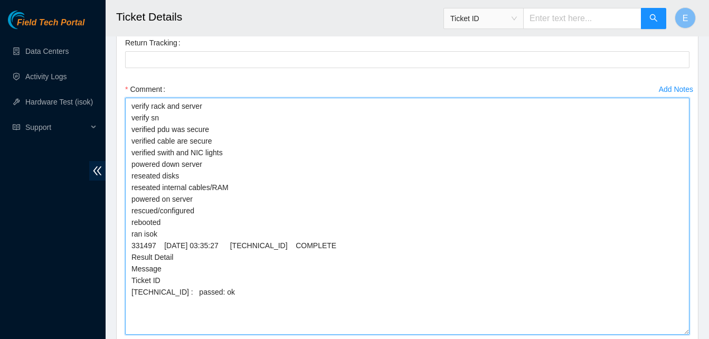
click at [175, 152] on textarea "verify rack and server verify sn verified pdu was secure verified cable are sec…" at bounding box center [407, 216] width 564 height 237
click at [167, 165] on textarea "verify rack and server verify sn verified pdu was secure verified cables are se…" at bounding box center [407, 216] width 564 height 237
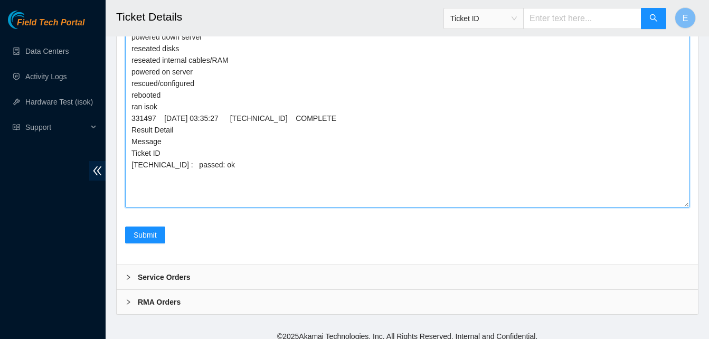
scroll to position [1844, 0]
type textarea "verify rack and server verify sn verified pdu was secure verified cables are se…"
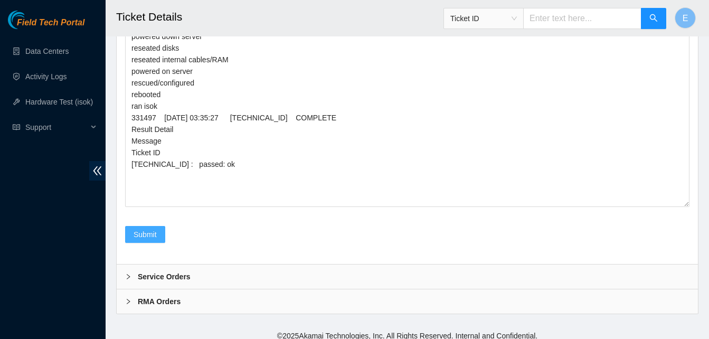
click at [153, 240] on span "Submit" at bounding box center [145, 235] width 23 height 12
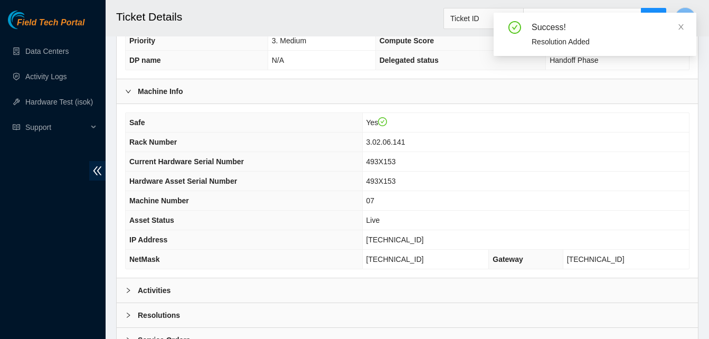
scroll to position [366, 0]
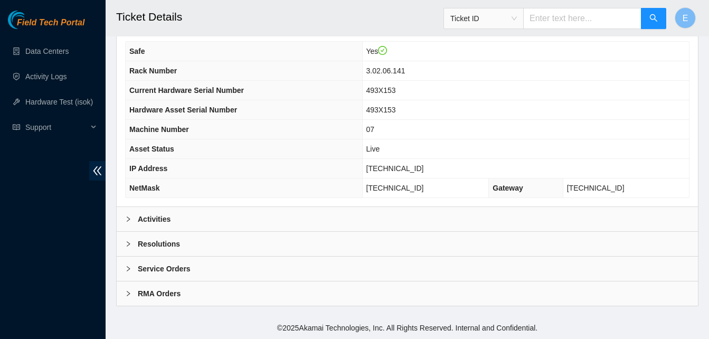
click at [157, 218] on b "Activities" at bounding box center [154, 219] width 33 height 12
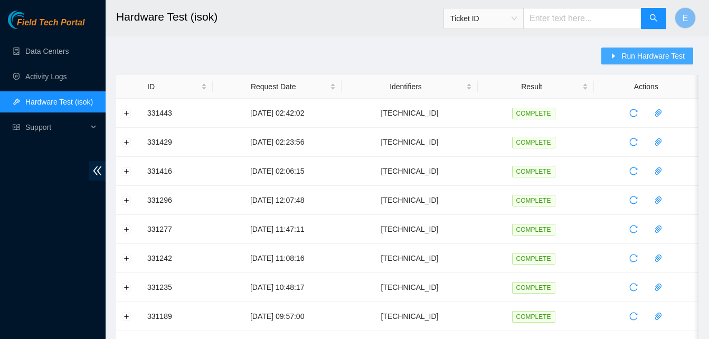
click at [632, 55] on span "Run Hardware Test" at bounding box center [653, 56] width 63 height 12
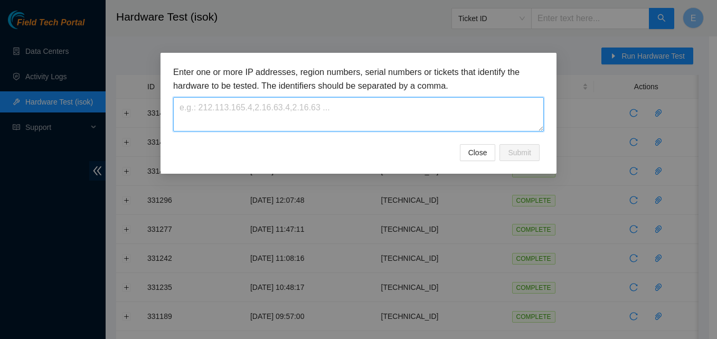
click at [271, 117] on textarea at bounding box center [358, 114] width 371 height 34
paste textarea "[TECHNICAL_ID]"
type textarea "[TECHNICAL_ID]"
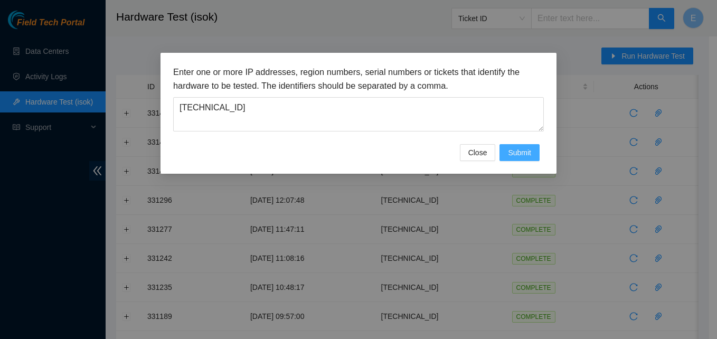
click at [513, 149] on span "Submit" at bounding box center [519, 153] width 23 height 12
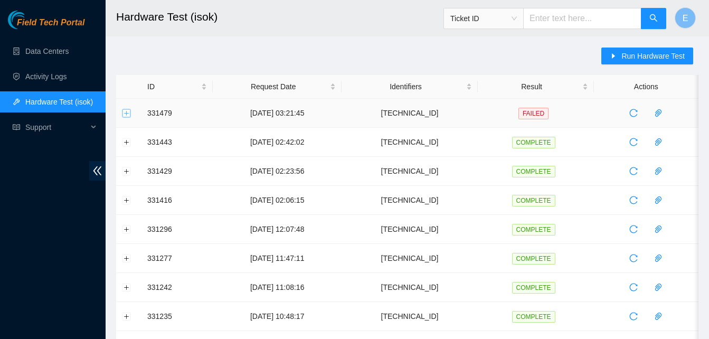
click at [125, 115] on button "Expand row" at bounding box center [127, 113] width 8 height 8
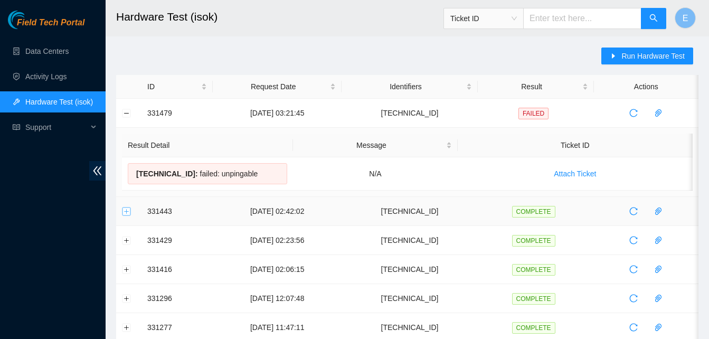
click at [125, 212] on button "Expand row" at bounding box center [127, 211] width 8 height 8
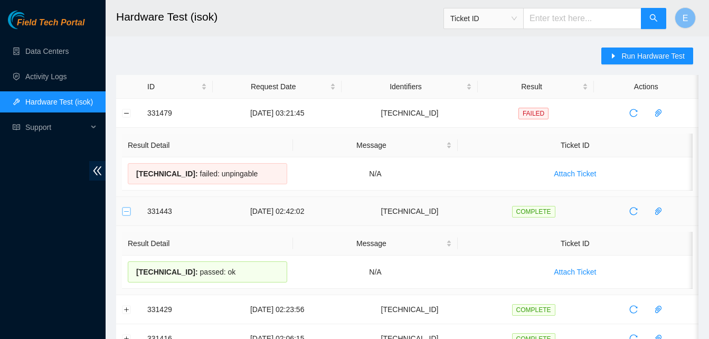
click at [125, 212] on button "Collapse row" at bounding box center [127, 211] width 8 height 8
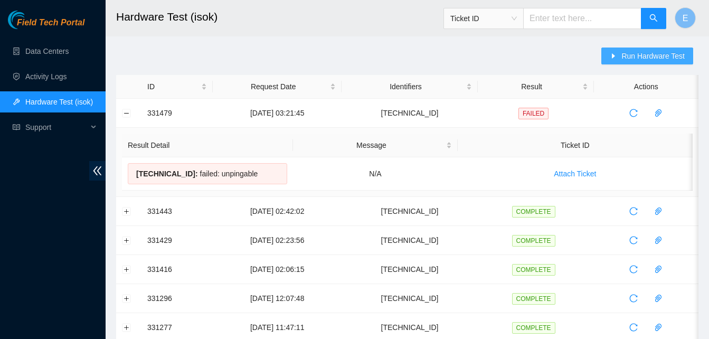
click at [638, 55] on span "Run Hardware Test" at bounding box center [653, 56] width 63 height 12
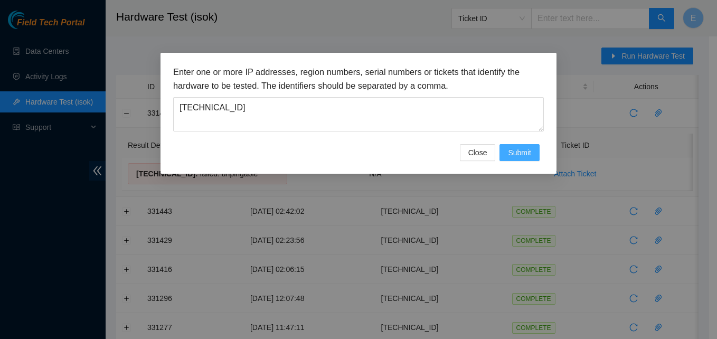
click at [520, 152] on span "Submit" at bounding box center [519, 153] width 23 height 12
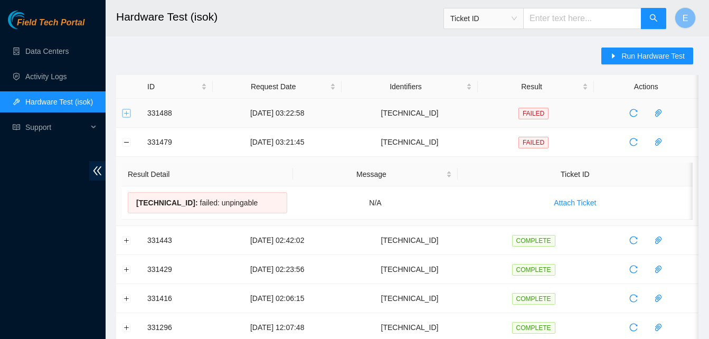
click at [130, 114] on button "Expand row" at bounding box center [127, 113] width 8 height 8
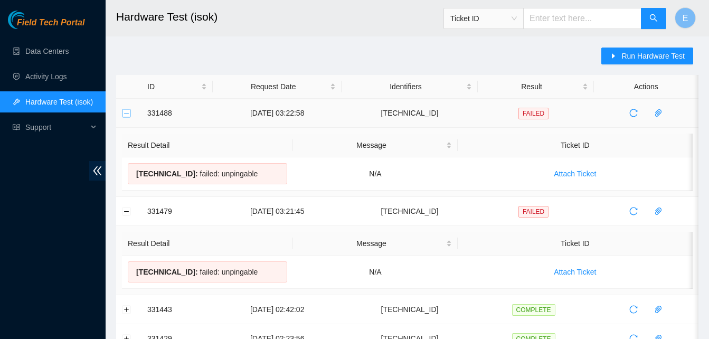
click at [124, 112] on button "Collapse row" at bounding box center [127, 113] width 8 height 8
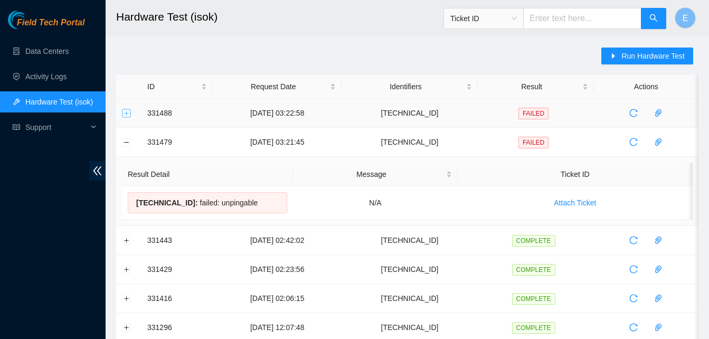
click at [126, 112] on button "Expand row" at bounding box center [127, 113] width 8 height 8
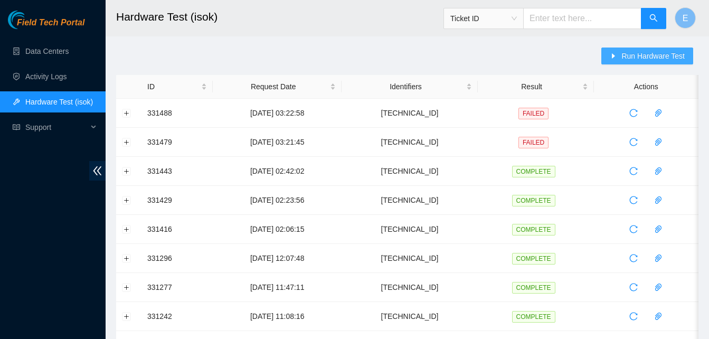
click at [636, 56] on span "Run Hardware Test" at bounding box center [653, 56] width 63 height 12
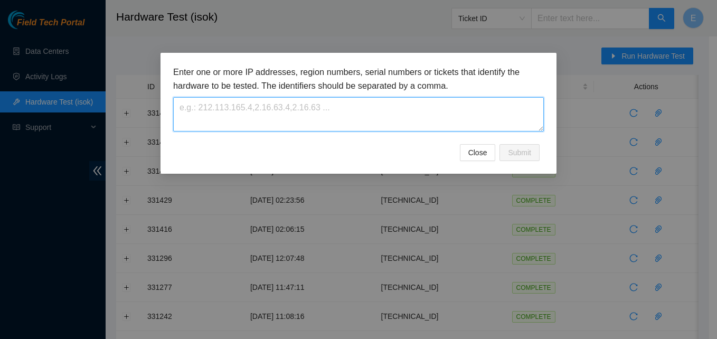
click at [303, 112] on textarea at bounding box center [358, 114] width 371 height 34
paste textarea "[TECHNICAL_ID]"
type textarea "[TECHNICAL_ID]"
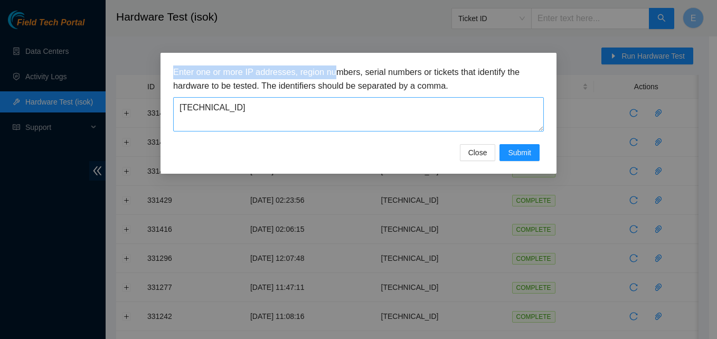
drag, startPoint x: 339, startPoint y: 56, endPoint x: 353, endPoint y: 121, distance: 67.0
click at [353, 121] on div "Enter one or more IP addresses, region numbers, serial numbers or tickets that …" at bounding box center [359, 113] width 396 height 121
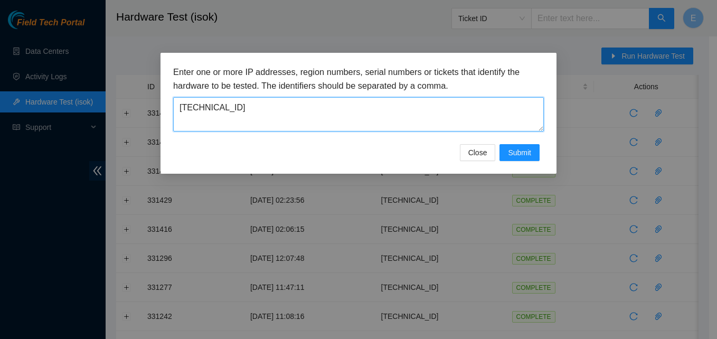
click at [362, 129] on textarea "[TECHNICAL_ID]" at bounding box center [358, 114] width 371 height 34
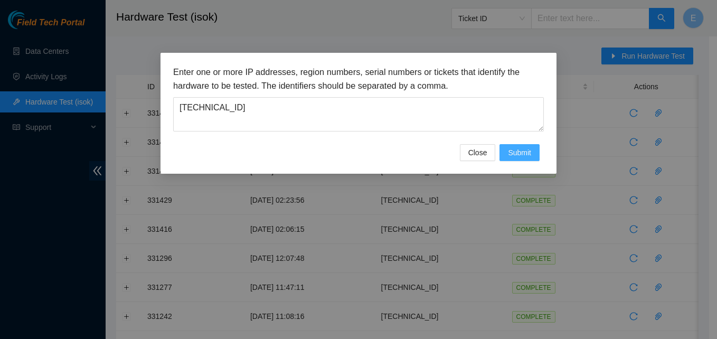
click at [517, 151] on span "Submit" at bounding box center [519, 153] width 23 height 12
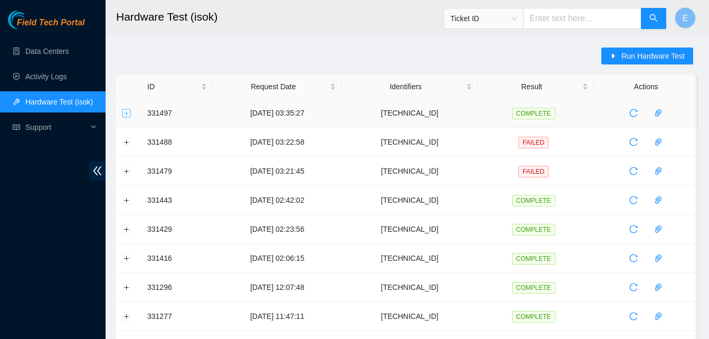
click at [127, 116] on button "Expand row" at bounding box center [127, 113] width 8 height 8
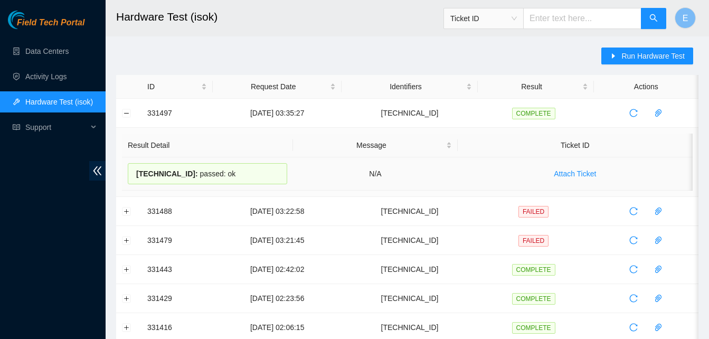
drag, startPoint x: 142, startPoint y: 111, endPoint x: 231, endPoint y: 174, distance: 109.4
copy tbody "331497 [DATE] 03:35:27 [TECHNICAL_ID] COMPLETE Result Detail Message Ticket ID …"
click at [129, 114] on button "Collapse row" at bounding box center [127, 113] width 8 height 8
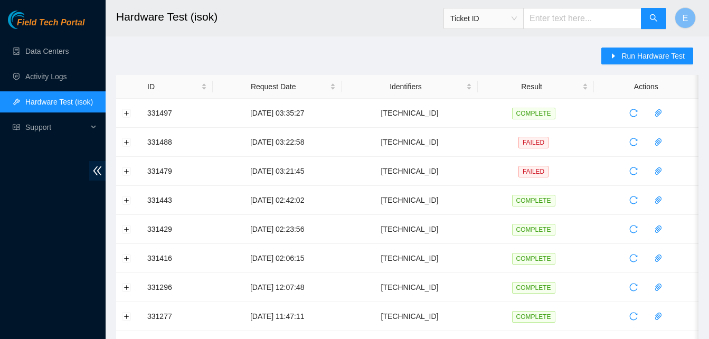
click at [50, 73] on link "Activity Logs" at bounding box center [46, 76] width 42 height 8
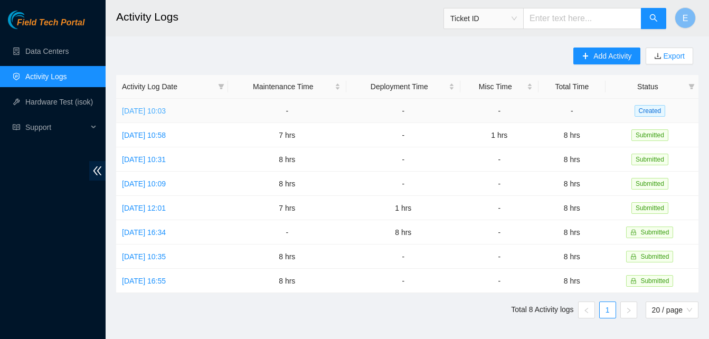
click at [166, 108] on link "Wed, 03 Sep 2025 10:03" at bounding box center [144, 111] width 44 height 8
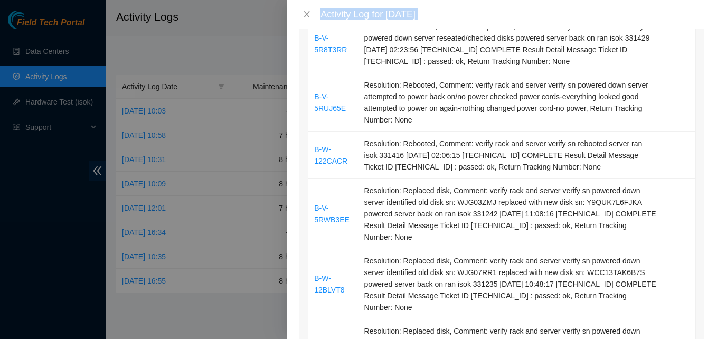
scroll to position [495, 0]
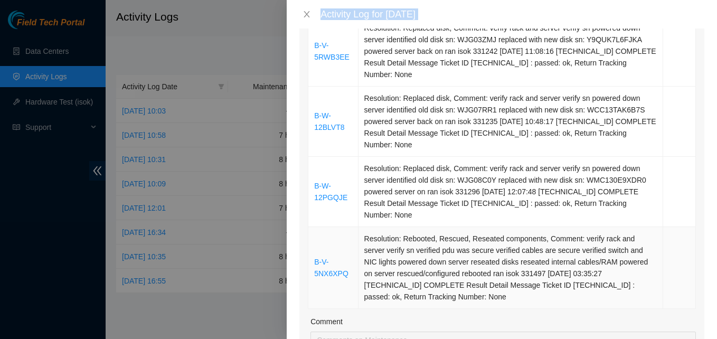
drag, startPoint x: 314, startPoint y: 123, endPoint x: 551, endPoint y: 285, distance: 287.6
click at [551, 285] on tbody "B-V-5RR9GNR Resolution: Replaced disk, Comment: verify rack and server verify s…" at bounding box center [502, 22] width 388 height 574
copy tbody "B-V-5RR9GNR Resolution: Replaced disk, Comment: verify rack and server verify s…"
click at [394, 227] on td "Resolution: Rebooted, Rescued, Reseated components, Comment: verify rack and se…" at bounding box center [511, 268] width 305 height 82
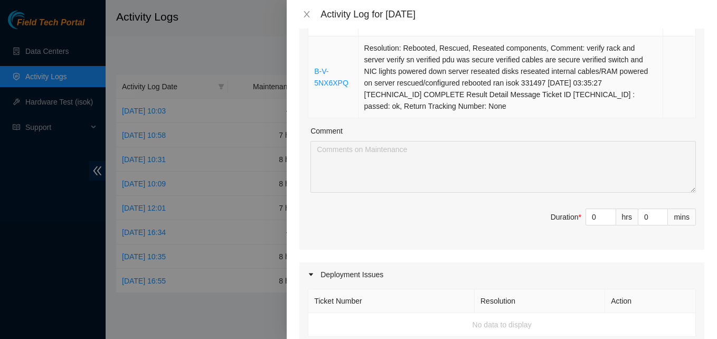
scroll to position [694, 0]
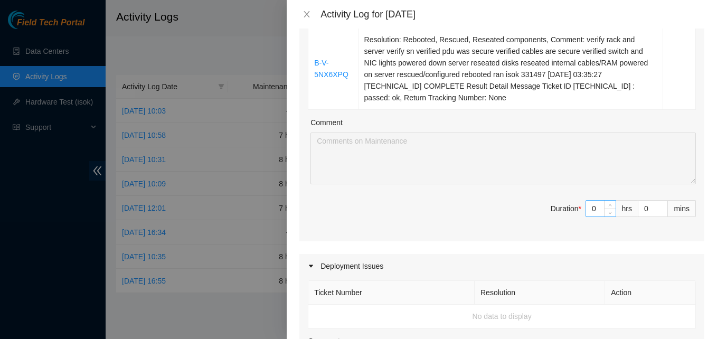
click at [590, 201] on input "0" at bounding box center [601, 209] width 30 height 16
type input "8"
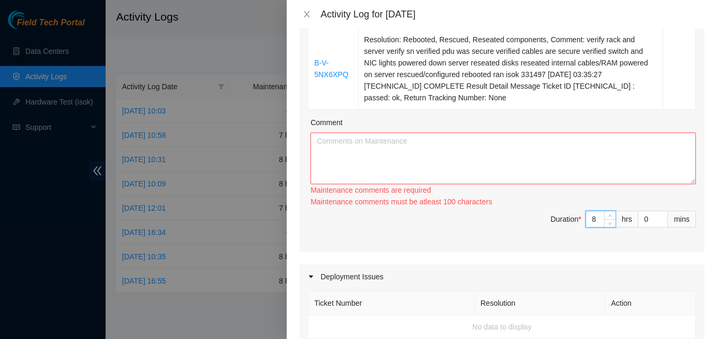
type input "8"
click at [401, 142] on textarea "Comment" at bounding box center [502, 159] width 385 height 52
paste textarea "B-V-5RR9GNR Resolution: Replaced disk, Comment: verify rack and server verify s…"
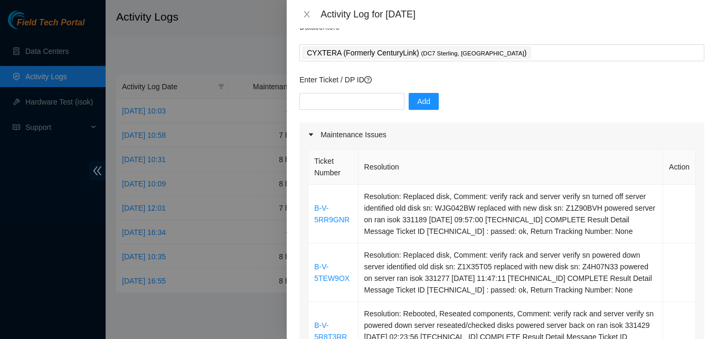
scroll to position [0, 0]
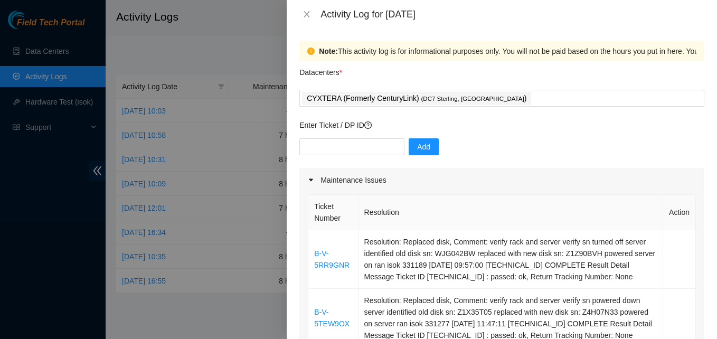
type textarea "B-V-5RR9GNR Resolution: Replaced disk, Comment: verify rack and server verify s…"
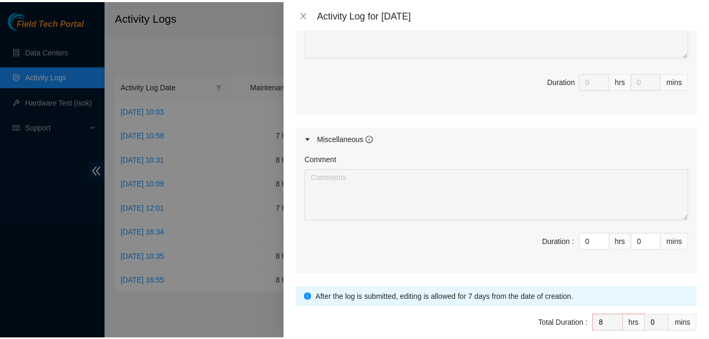
scroll to position [1080, 0]
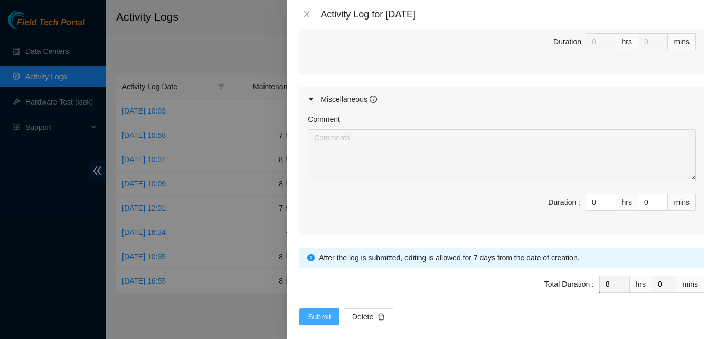
click at [325, 311] on span "Submit" at bounding box center [319, 317] width 23 height 12
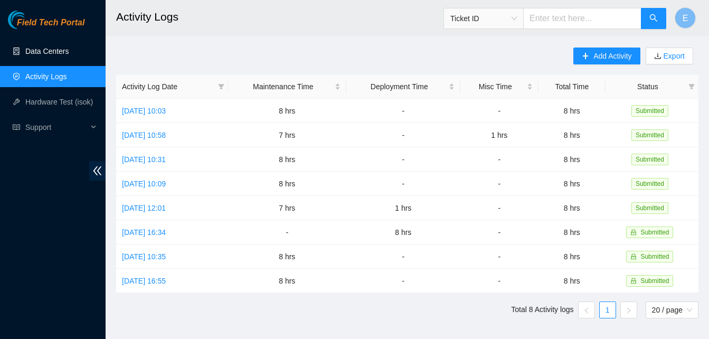
click at [52, 51] on link "Data Centers" at bounding box center [46, 51] width 43 height 8
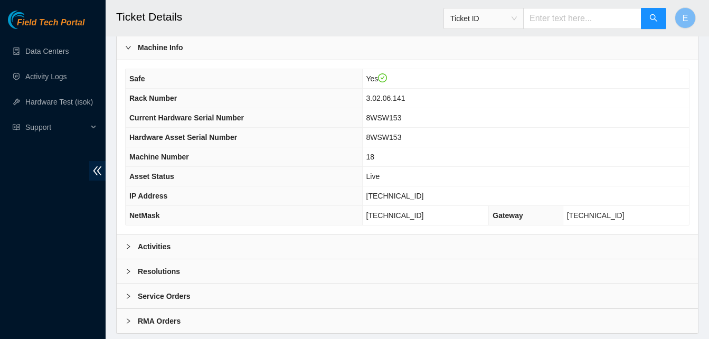
scroll to position [366, 0]
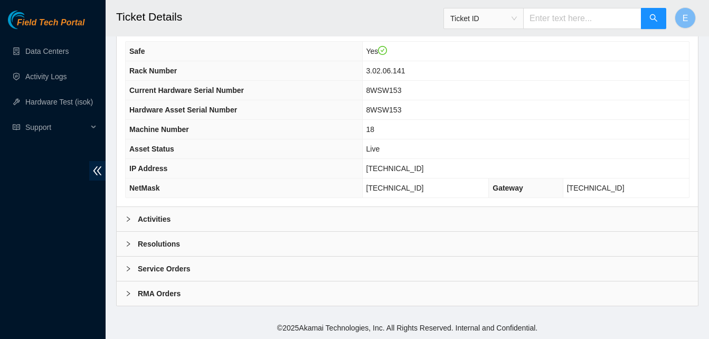
click at [157, 216] on b "Activities" at bounding box center [154, 219] width 33 height 12
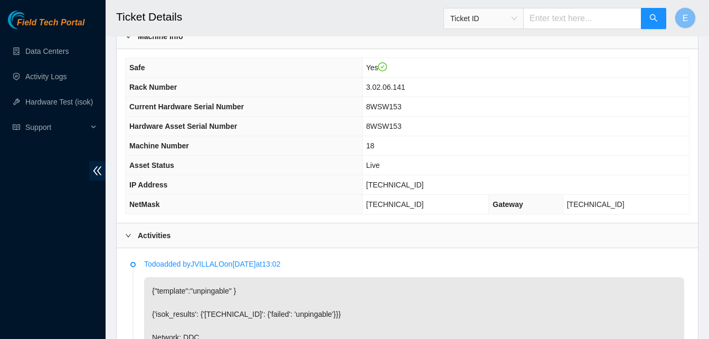
scroll to position [349, 0]
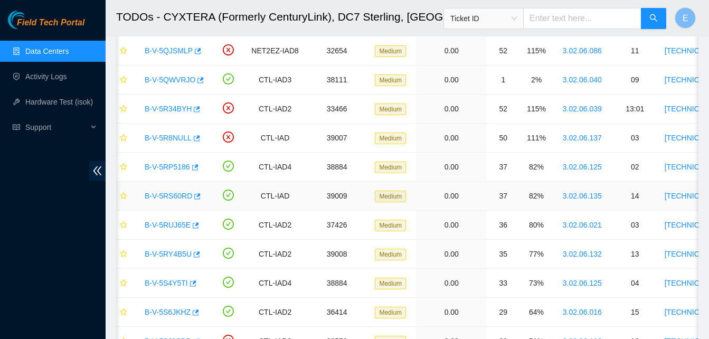
scroll to position [194, 0]
click at [192, 222] on icon "button" at bounding box center [194, 224] width 7 height 7
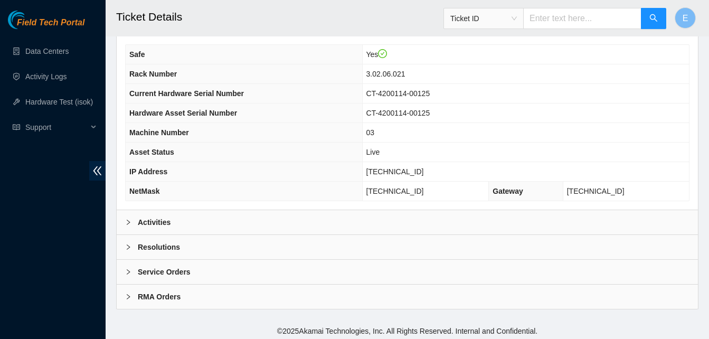
scroll to position [363, 0]
click at [162, 222] on b "Activities" at bounding box center [154, 222] width 33 height 12
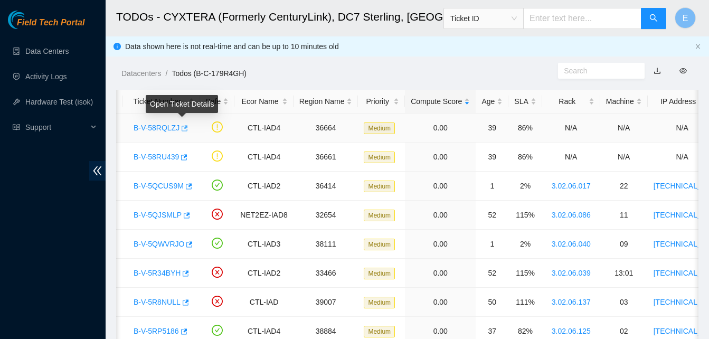
click at [184, 128] on icon "button" at bounding box center [185, 128] width 6 height 6
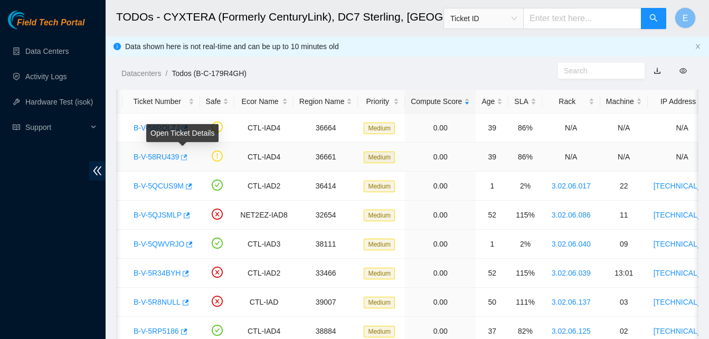
click at [183, 161] on icon "button" at bounding box center [183, 157] width 7 height 7
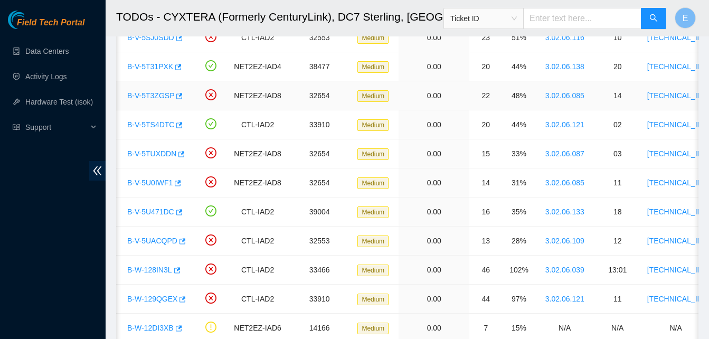
scroll to position [439, 0]
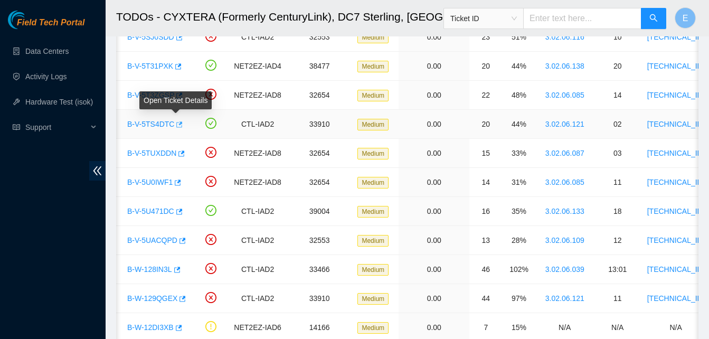
click at [175, 124] on icon "button" at bounding box center [178, 124] width 7 height 7
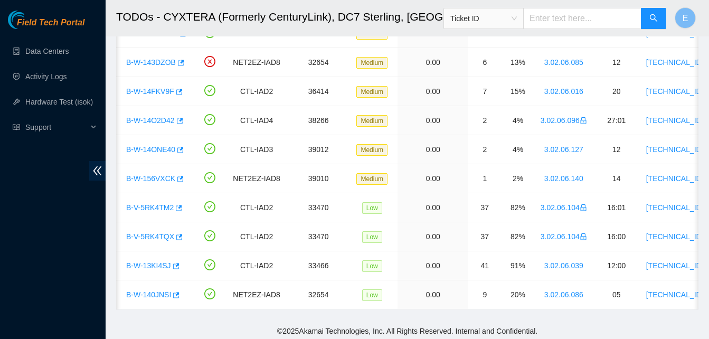
scroll to position [1064, 0]
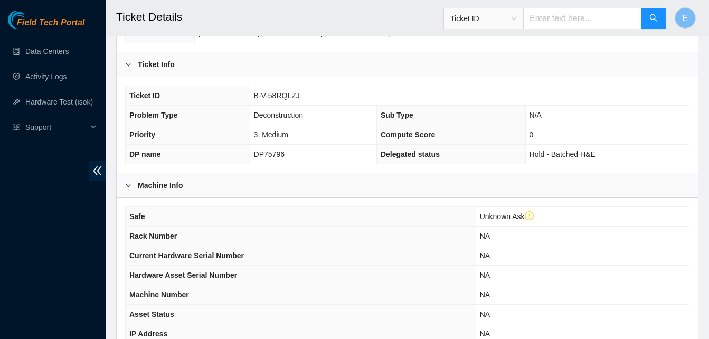
scroll to position [386, 0]
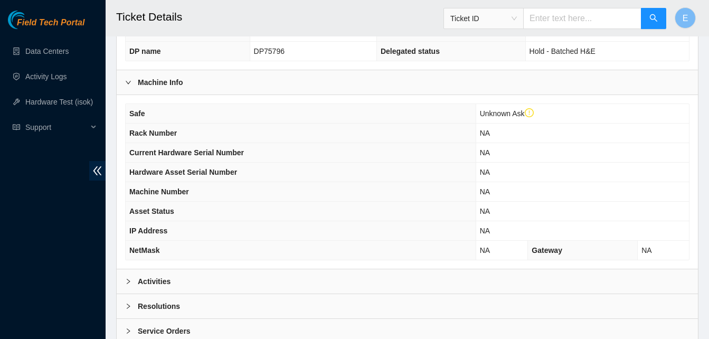
scroll to position [325, 0]
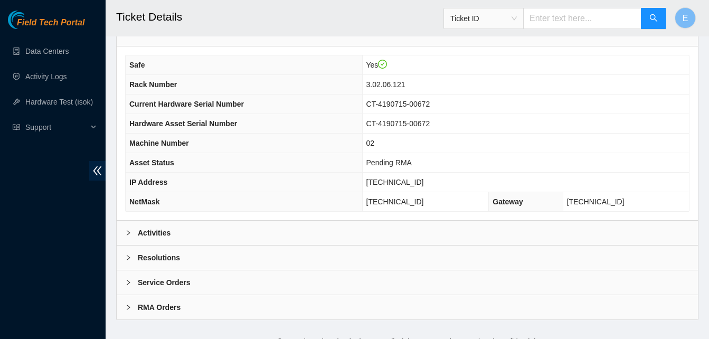
scroll to position [366, 0]
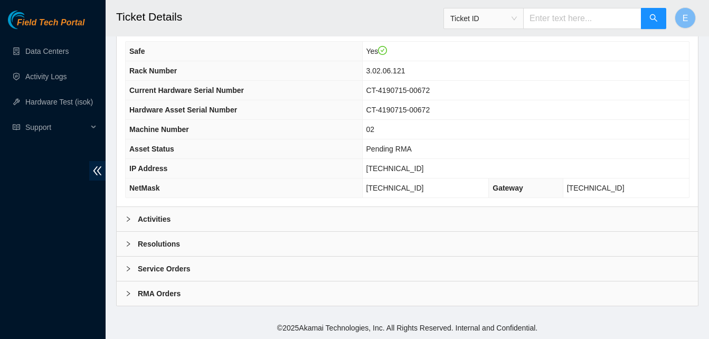
click at [147, 216] on b "Activities" at bounding box center [154, 219] width 33 height 12
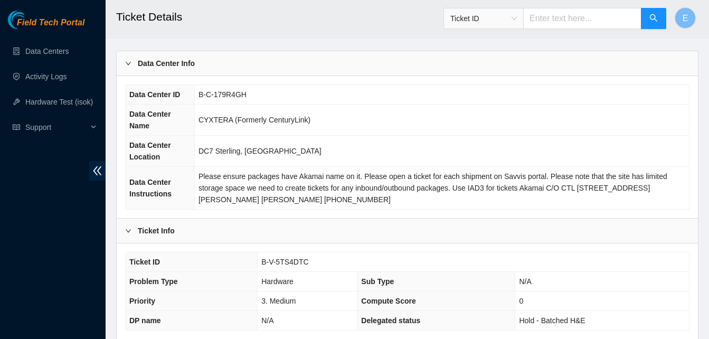
scroll to position [0, 0]
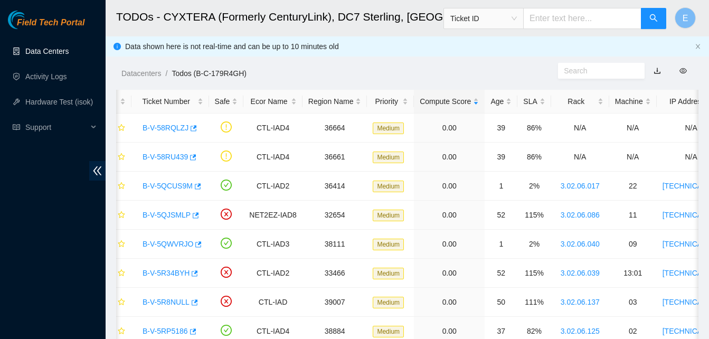
click at [45, 49] on link "Data Centers" at bounding box center [46, 51] width 43 height 8
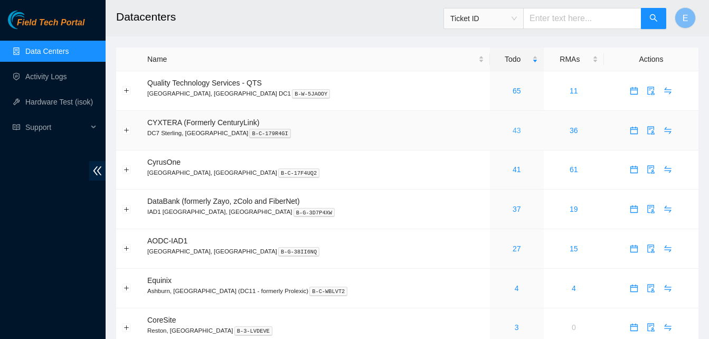
click at [513, 132] on link "43" at bounding box center [517, 130] width 8 height 8
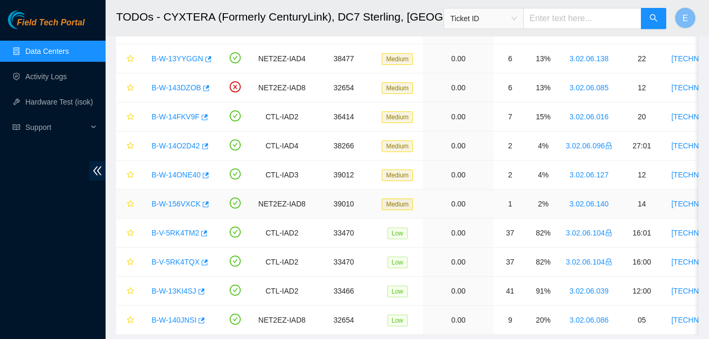
scroll to position [1064, 0]
